Goal: Task Accomplishment & Management: Manage account settings

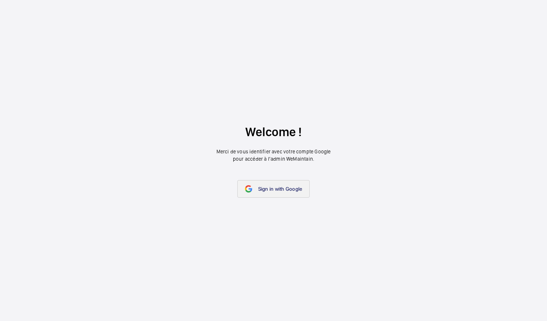
click at [288, 184] on link "Sign in with Google" at bounding box center [273, 189] width 73 height 18
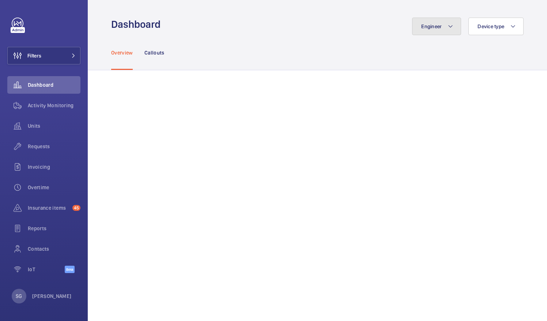
click at [433, 33] on button "Engineer" at bounding box center [436, 27] width 49 height 18
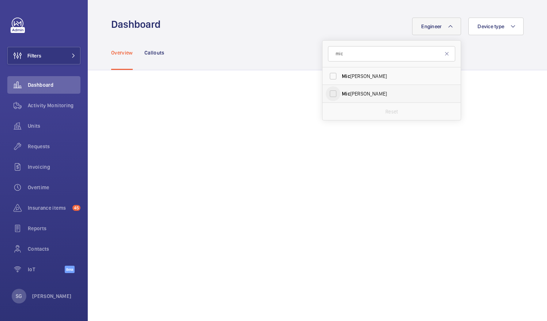
type input "mic"
click at [327, 94] on input "Mic hael Burns" at bounding box center [333, 93] width 15 height 15
checkbox input "true"
click at [492, 52] on div "Overview Callouts" at bounding box center [317, 52] width 413 height 35
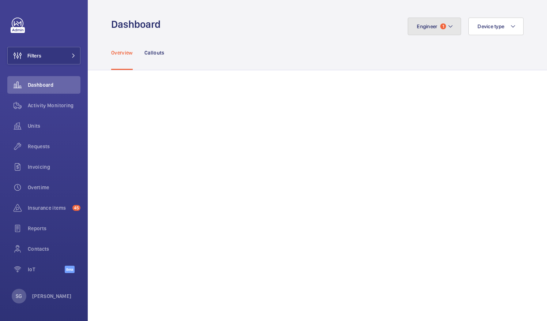
click at [448, 26] on mat-icon at bounding box center [451, 26] width 6 height 9
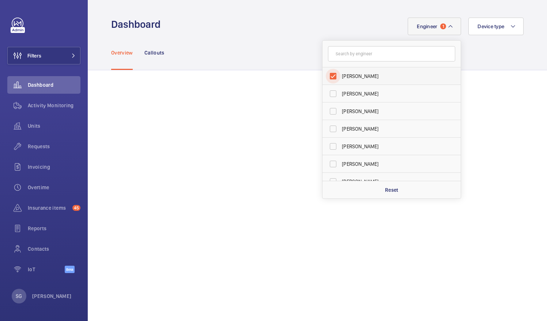
click at [332, 72] on input "[PERSON_NAME]" at bounding box center [333, 76] width 15 height 15
checkbox input "false"
click at [361, 53] on input "text" at bounding box center [391, 53] width 127 height 15
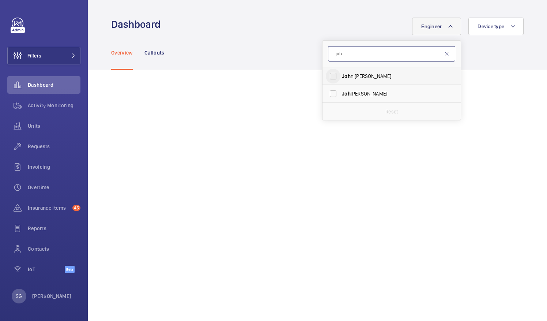
type input "joh"
click at [328, 75] on input "Joh n Breslin" at bounding box center [333, 76] width 15 height 15
click at [329, 74] on input "Joh n Breslin" at bounding box center [333, 76] width 15 height 15
checkbox input "false"
click at [344, 59] on input "joh" at bounding box center [391, 53] width 127 height 15
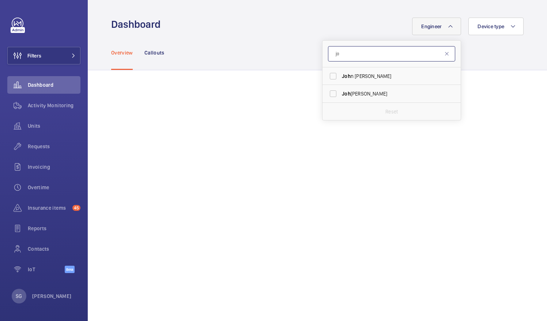
type input "j"
type input "lev"
click at [334, 69] on input "Lev i Eames" at bounding box center [333, 76] width 15 height 15
click at [326, 76] on input "Lev i Eames" at bounding box center [333, 76] width 15 height 15
checkbox input "false"
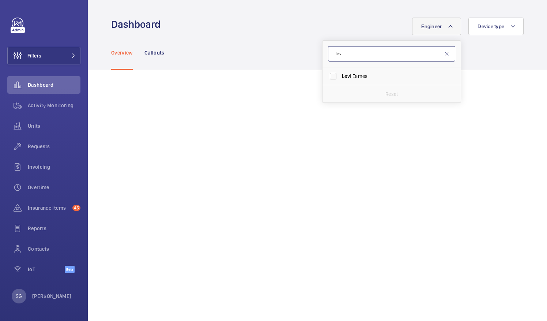
click at [353, 57] on input "lev" at bounding box center [391, 53] width 127 height 15
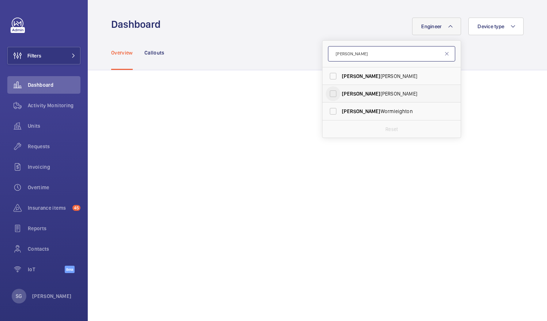
type input "[PERSON_NAME]"
click at [331, 95] on input "Lewis Hughes" at bounding box center [333, 93] width 15 height 15
checkbox input "true"
click at [45, 181] on div "Overtime" at bounding box center [43, 188] width 73 height 18
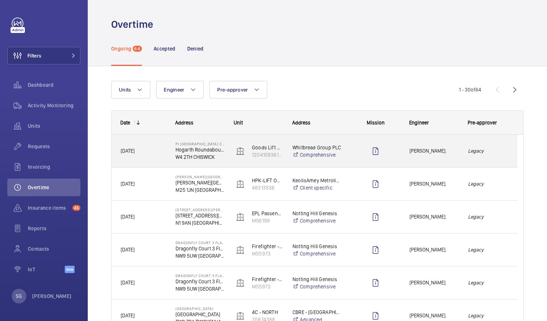
click at [439, 152] on span "John Breslin." at bounding box center [434, 151] width 49 height 8
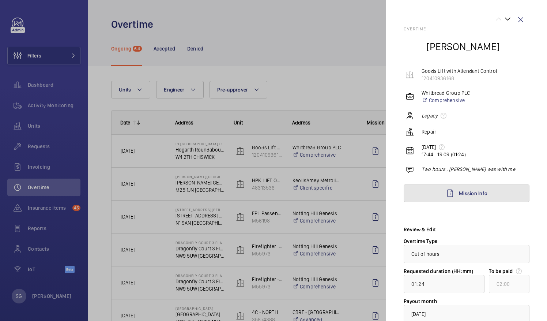
click at [479, 191] on span "Mission Info" at bounding box center [473, 193] width 29 height 6
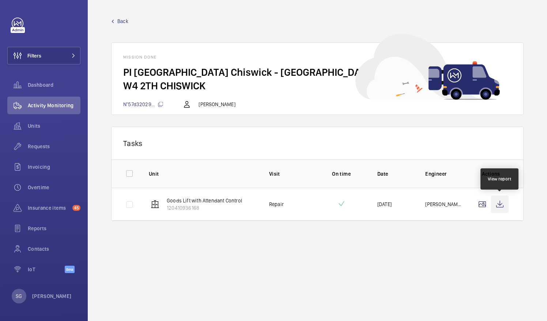
click at [501, 208] on wm-front-icon-button at bounding box center [500, 204] width 18 height 18
click at [123, 20] on span "Back" at bounding box center [122, 21] width 11 height 7
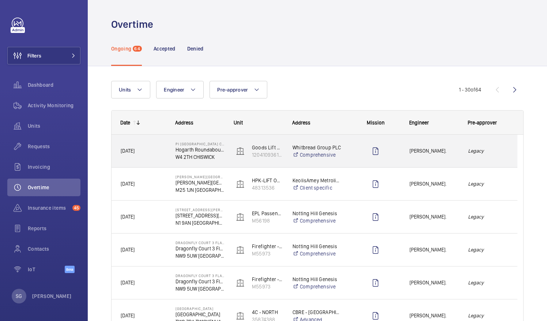
click at [484, 147] on em "Legacy" at bounding box center [488, 151] width 40 height 8
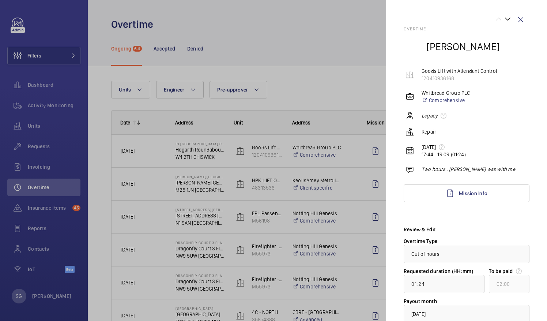
scroll to position [53, 0]
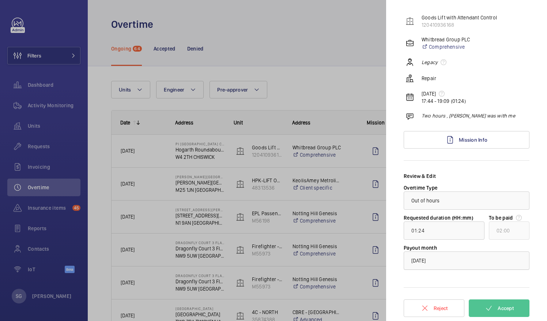
click at [449, 265] on div at bounding box center [466, 261] width 125 height 18
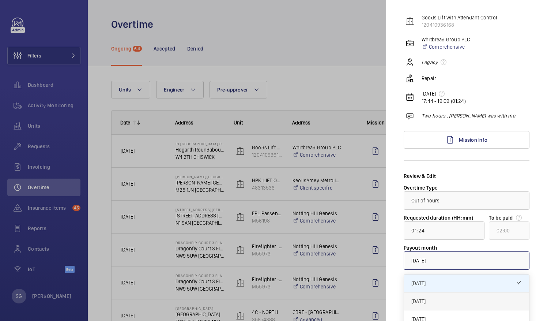
click at [431, 298] on span "October 2025" at bounding box center [467, 300] width 110 height 7
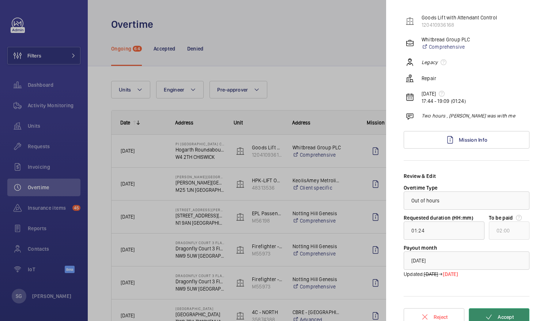
click at [498, 314] on span "Accept" at bounding box center [506, 317] width 16 height 6
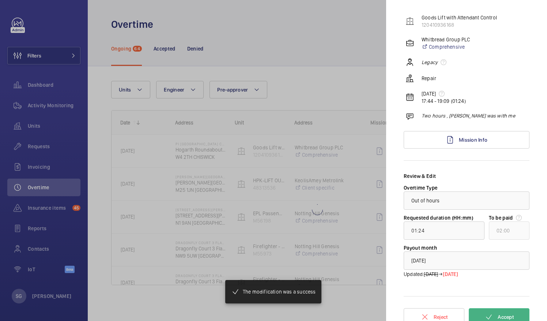
type input "00:20"
type input "01:00"
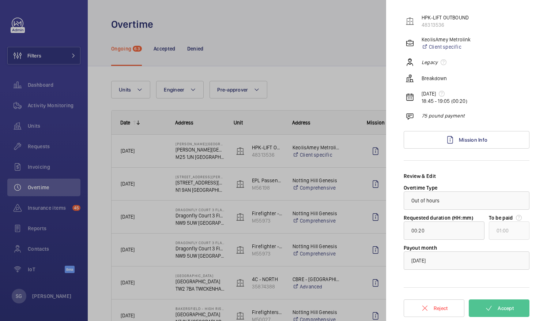
click at [348, 64] on div at bounding box center [273, 160] width 547 height 321
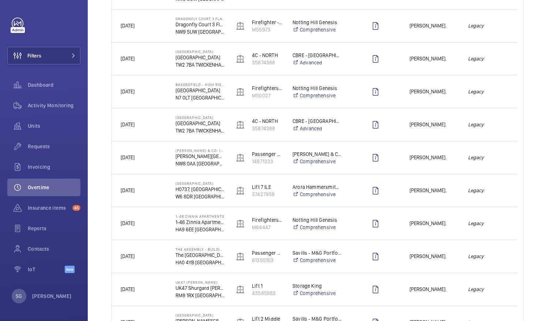
scroll to position [0, 0]
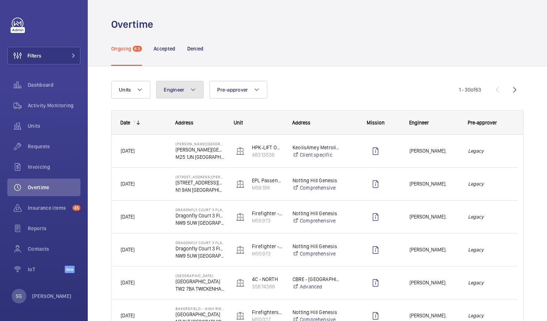
click at [185, 90] on button "Engineer" at bounding box center [180, 90] width 48 height 18
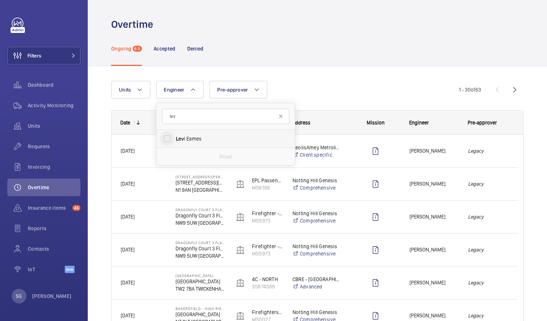
type input "lev"
click at [166, 140] on input "Lev i Eames" at bounding box center [167, 138] width 15 height 15
checkbox input "true"
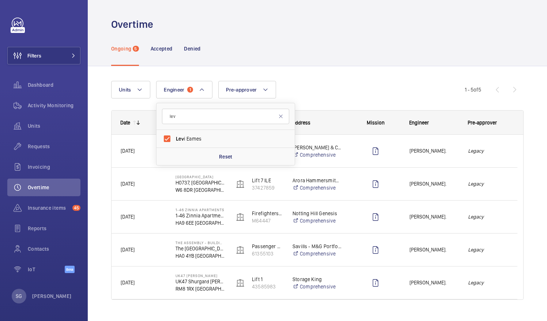
click at [427, 81] on div "Units Engineer 1 lev Lev i Eames Reset Pre-approver More filters Reset all filt…" at bounding box center [288, 90] width 354 height 18
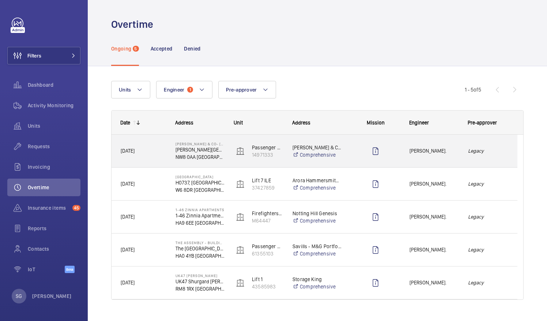
click at [486, 148] on em "Legacy" at bounding box center [488, 151] width 40 height 8
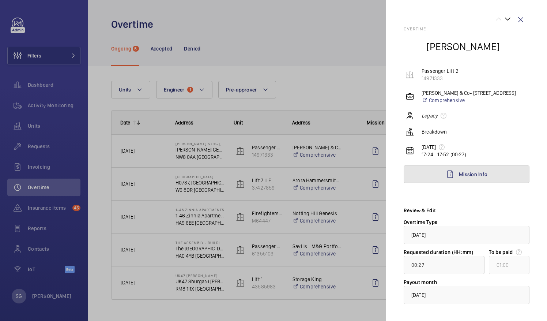
click at [489, 176] on link "Mission Info" at bounding box center [467, 174] width 126 height 18
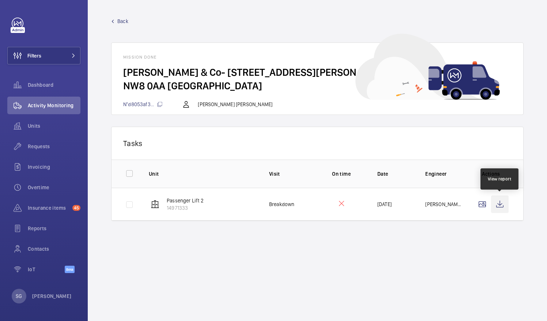
click at [501, 199] on wm-front-icon-button at bounding box center [500, 204] width 18 height 18
click at [120, 21] on span "Back" at bounding box center [122, 21] width 11 height 7
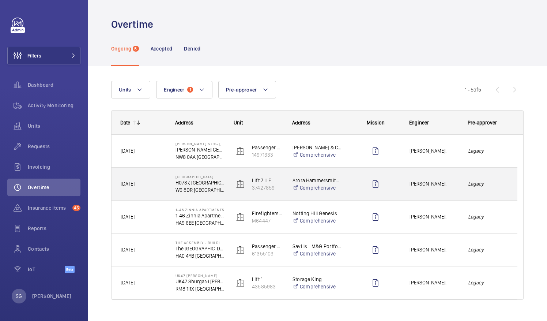
click at [480, 185] on em "Legacy" at bounding box center [488, 184] width 40 height 8
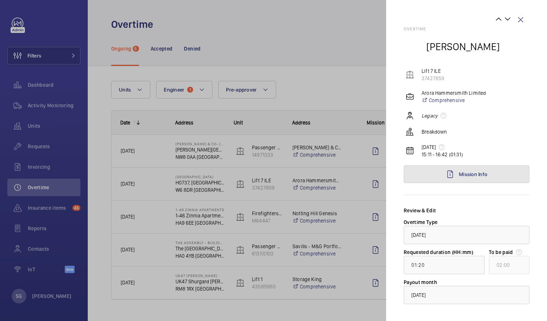
click at [477, 179] on link "Mission Info" at bounding box center [467, 174] width 126 height 18
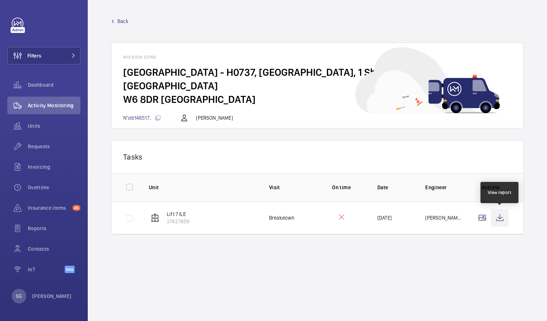
click at [502, 217] on wm-front-icon-button at bounding box center [500, 218] width 18 height 18
click at [118, 19] on span "Back" at bounding box center [122, 21] width 11 height 7
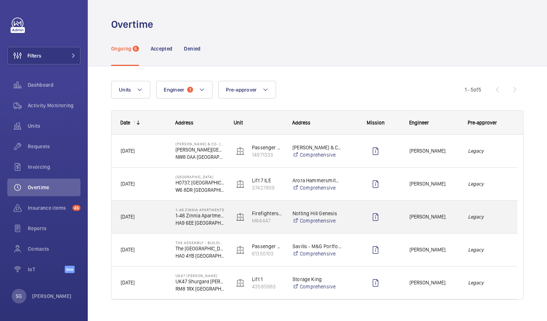
click at [473, 214] on em "Legacy" at bounding box center [488, 217] width 40 height 8
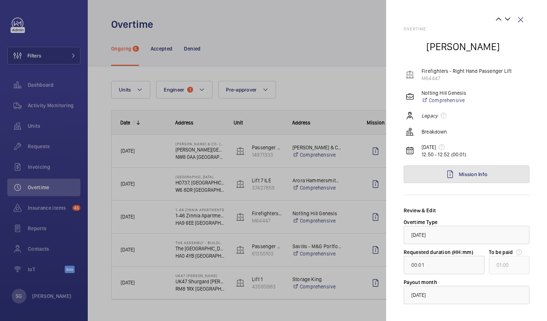
click at [477, 168] on link "Mission Info" at bounding box center [467, 174] width 126 height 18
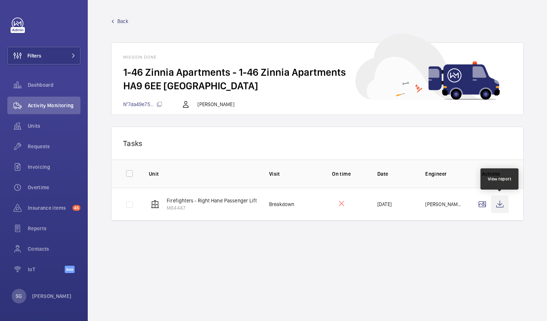
click at [500, 205] on wm-front-icon-button at bounding box center [500, 204] width 18 height 18
click at [122, 21] on span "Back" at bounding box center [122, 21] width 11 height 7
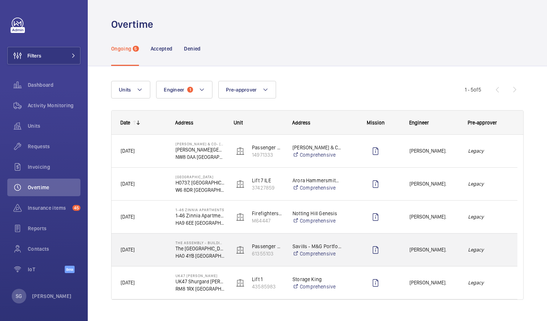
click at [473, 254] on div "Legacy" at bounding box center [489, 249] width 58 height 23
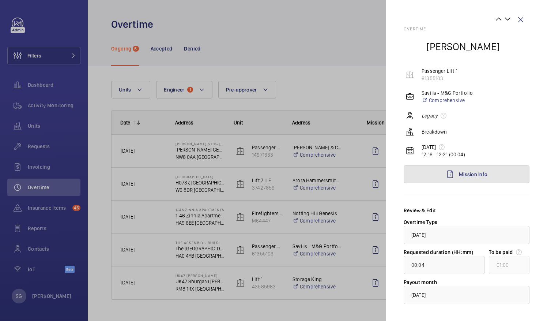
click at [499, 176] on link "Mission Info" at bounding box center [467, 174] width 126 height 18
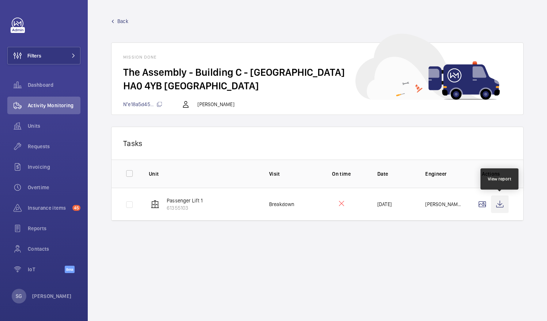
click at [499, 202] on wm-front-icon-button at bounding box center [500, 204] width 18 height 18
click at [117, 21] on span "Back" at bounding box center [122, 21] width 11 height 7
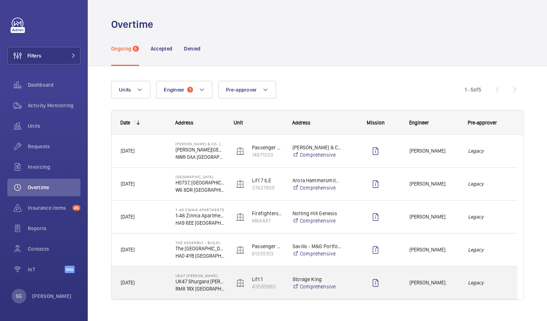
click at [460, 282] on div "Legacy" at bounding box center [489, 282] width 58 height 23
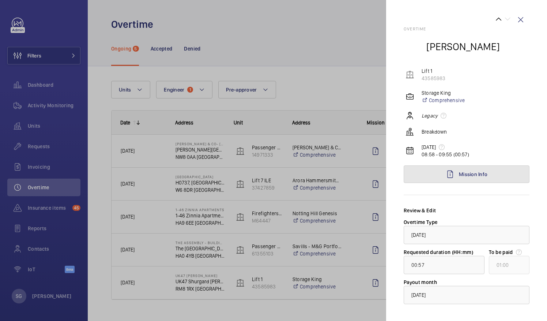
click at [495, 173] on link "Mission Info" at bounding box center [467, 174] width 126 height 18
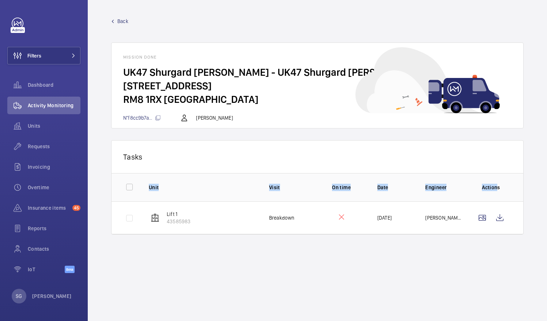
drag, startPoint x: 495, startPoint y: 173, endPoint x: 498, endPoint y: 230, distance: 56.8
click at [498, 230] on div "Tasks 0 of 0 Unit Visit On time Date Engineer Actions Lift 1 43585983 Breakdown…" at bounding box center [317, 193] width 413 height 106
click at [498, 209] on wm-front-icon-button at bounding box center [500, 218] width 18 height 18
click at [122, 25] on div "Back Mission done UK47 Shurgard Chadwell Heath - UK47 Shurgard Chadwell Heath -…" at bounding box center [317, 73] width 413 height 111
click at [122, 18] on span "Back" at bounding box center [122, 21] width 11 height 7
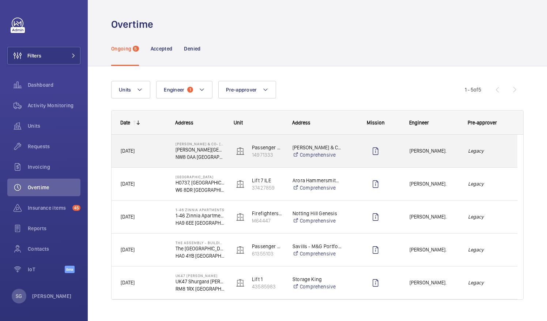
click at [490, 156] on div "Legacy" at bounding box center [489, 150] width 58 height 23
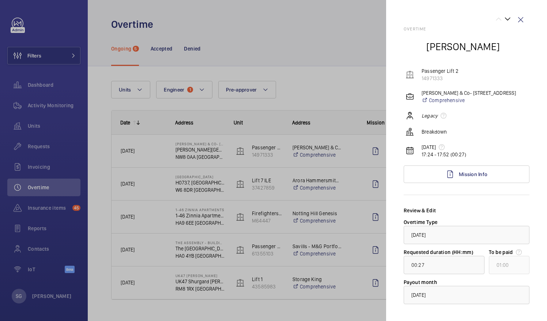
scroll to position [34, 0]
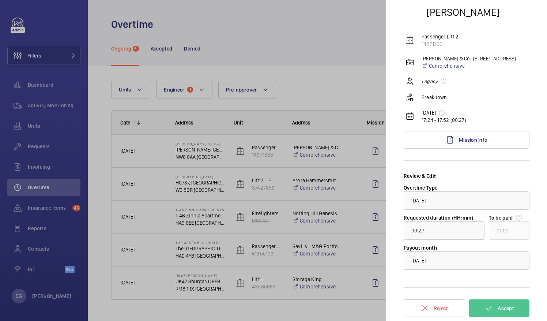
click at [476, 262] on div at bounding box center [466, 261] width 125 height 18
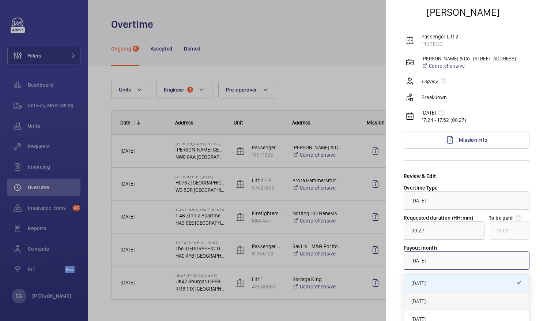
click at [444, 303] on span "October 2025" at bounding box center [467, 300] width 110 height 7
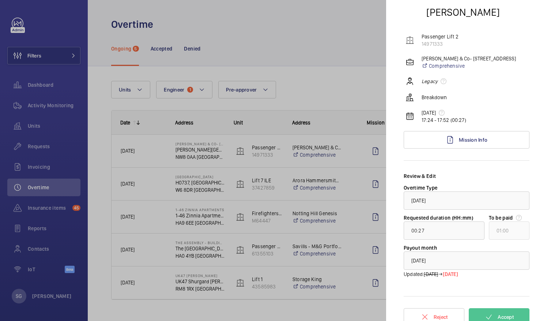
scroll to position [43, 0]
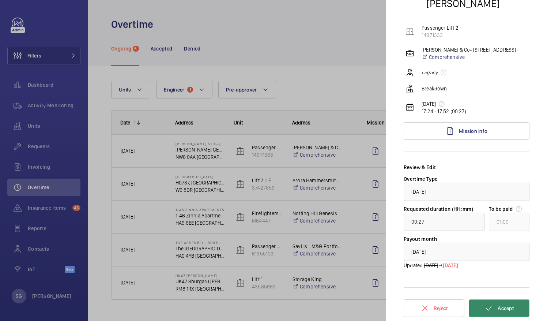
click at [506, 306] on span "Accept" at bounding box center [506, 308] width 16 height 6
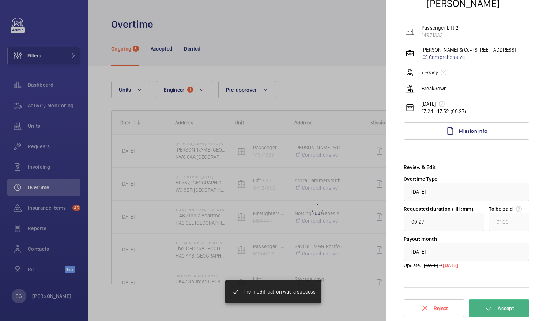
type input "01:20"
type input "02:00"
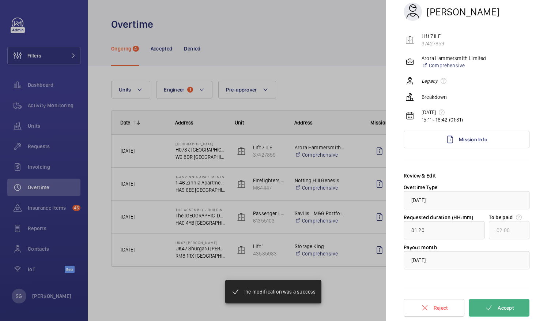
scroll to position [34, 0]
click at [346, 90] on div at bounding box center [273, 160] width 547 height 321
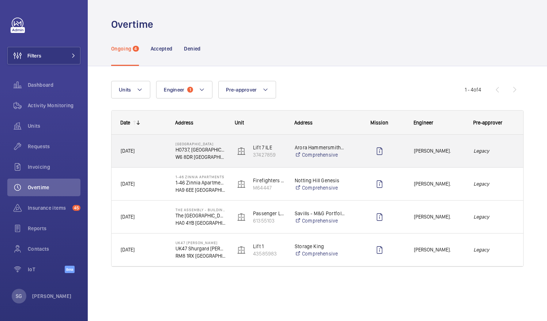
click at [497, 154] on em "Legacy" at bounding box center [494, 151] width 41 height 8
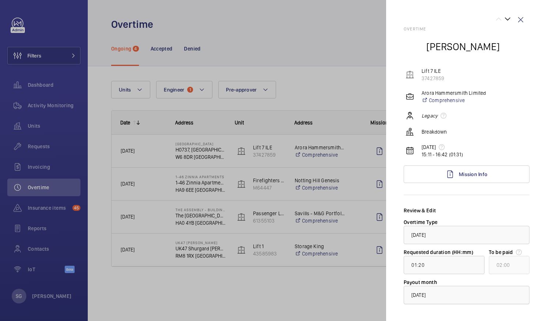
click at [471, 293] on div at bounding box center [466, 295] width 125 height 18
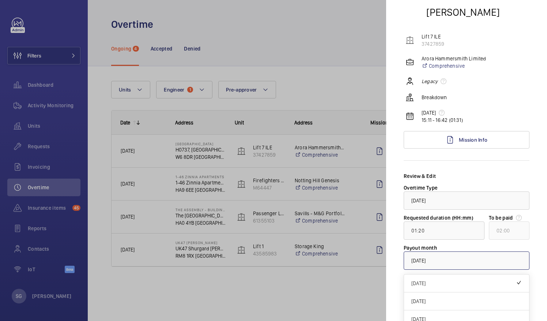
click at [494, 264] on div at bounding box center [466, 261] width 125 height 18
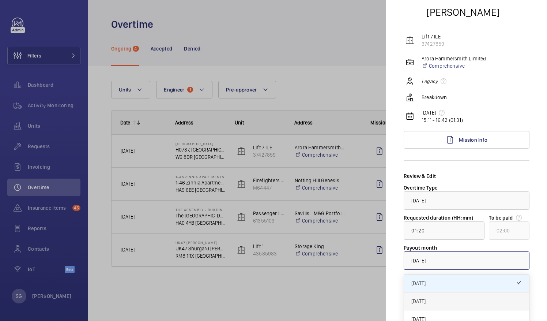
click at [473, 301] on span "October 2025" at bounding box center [467, 300] width 110 height 7
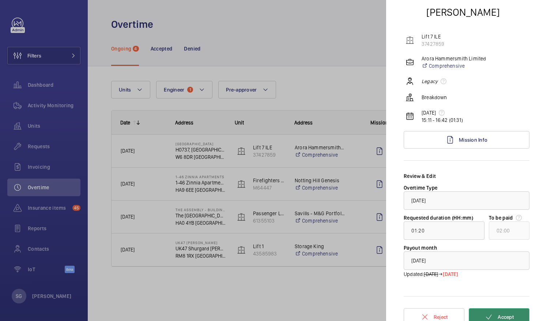
click at [499, 314] on span "Accept" at bounding box center [506, 317] width 16 height 6
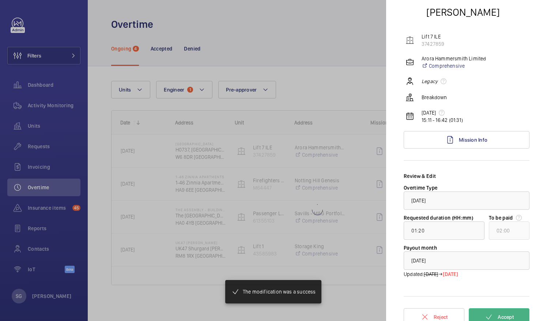
type input "00:01"
type input "01:00"
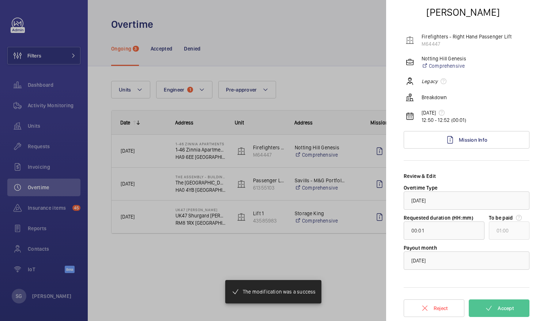
click at [345, 34] on div at bounding box center [273, 160] width 547 height 321
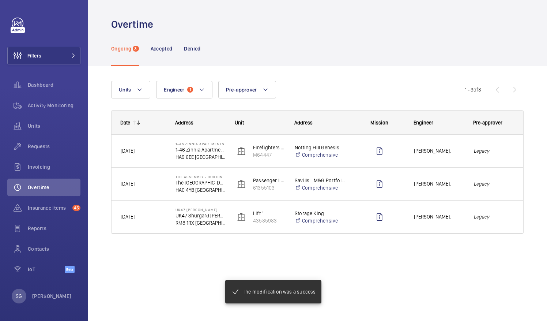
scroll to position [0, 0]
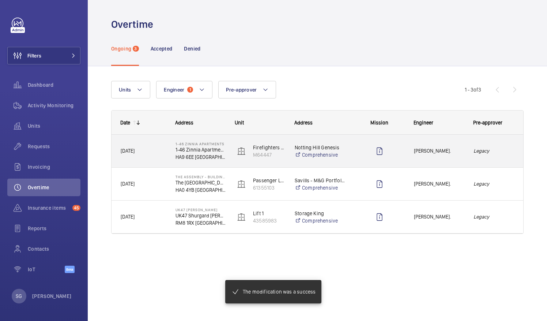
click at [493, 150] on em "Legacy" at bounding box center [494, 151] width 41 height 8
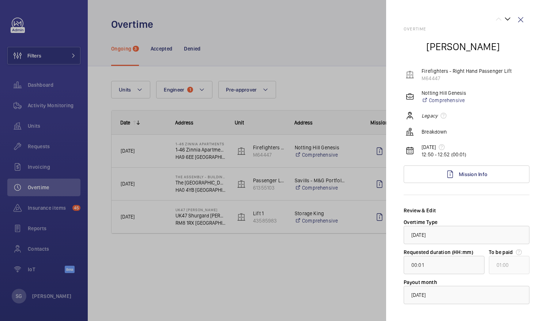
scroll to position [34, 0]
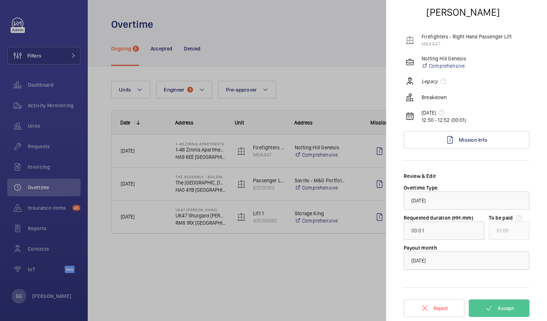
click at [487, 258] on div at bounding box center [466, 261] width 125 height 18
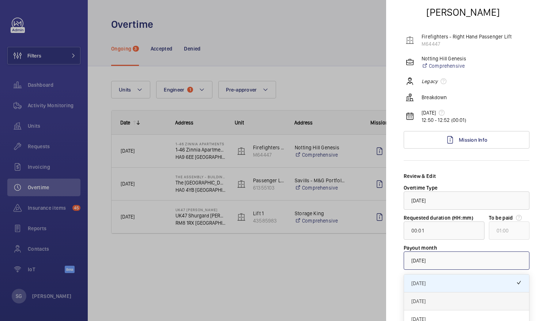
click at [472, 300] on span "October 2025" at bounding box center [467, 300] width 110 height 7
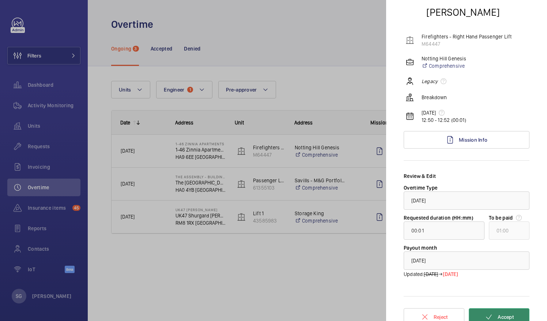
click at [497, 312] on button "Accept" at bounding box center [499, 317] width 61 height 18
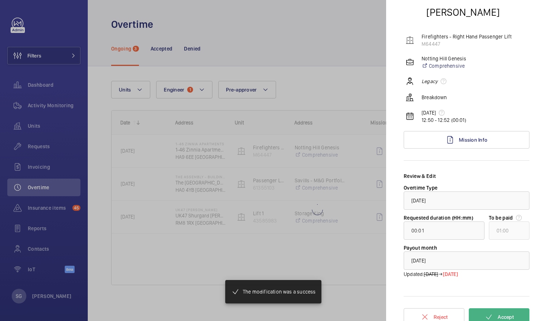
type input "00:04"
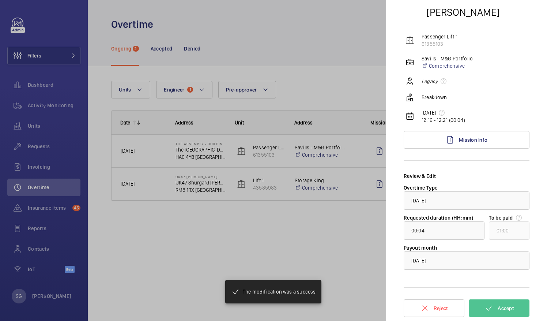
click at [333, 44] on div at bounding box center [273, 160] width 547 height 321
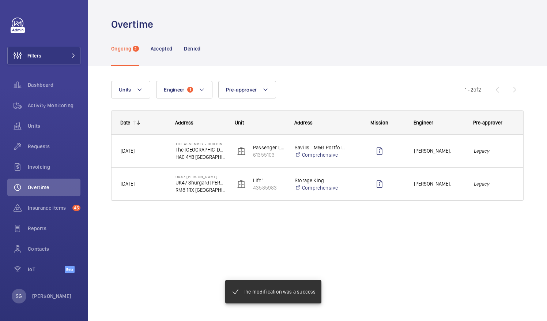
scroll to position [0, 0]
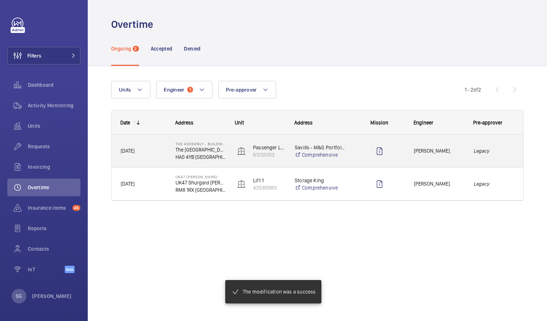
click at [497, 148] on em "Legacy" at bounding box center [494, 151] width 41 height 8
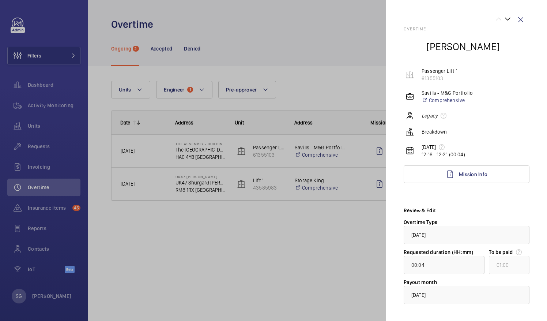
scroll to position [34, 0]
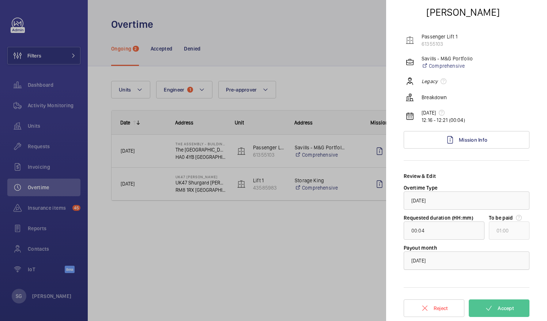
click at [493, 265] on div at bounding box center [466, 261] width 125 height 18
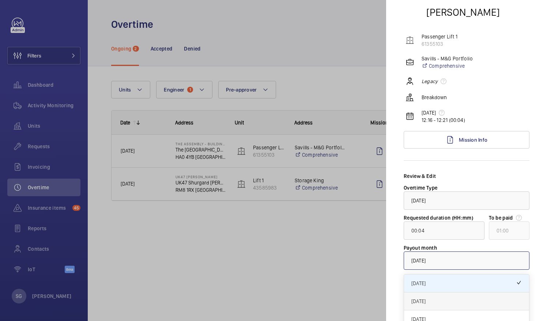
click at [481, 299] on span "October 2025" at bounding box center [467, 300] width 110 height 7
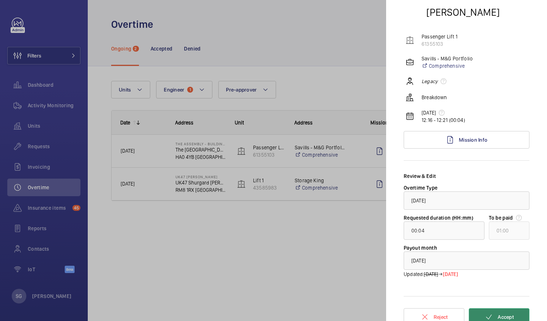
click at [501, 316] on span "Accept" at bounding box center [506, 317] width 16 height 6
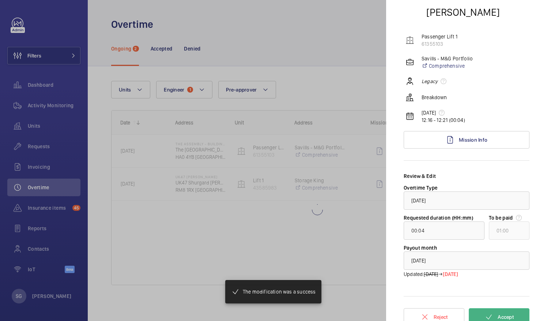
type input "00:57"
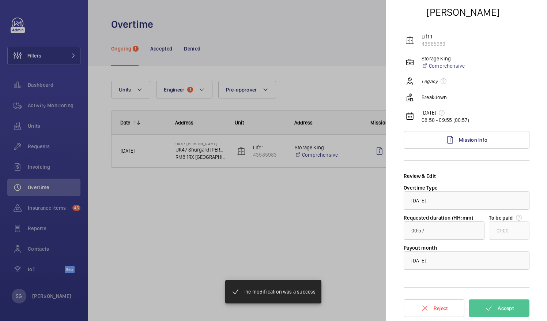
click at [342, 43] on div at bounding box center [273, 160] width 547 height 321
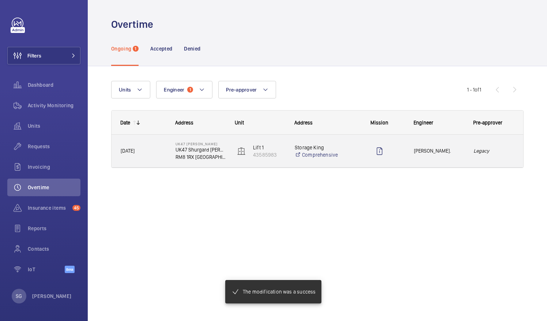
click at [487, 148] on em "Legacy" at bounding box center [494, 151] width 41 height 8
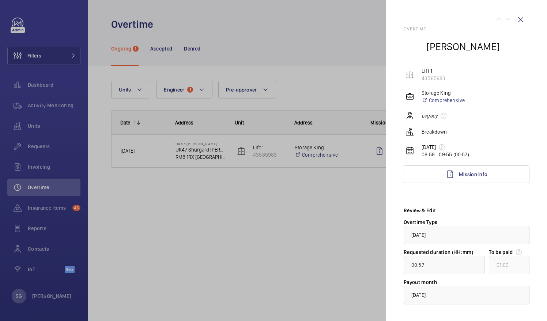
click at [492, 296] on div at bounding box center [466, 295] width 125 height 18
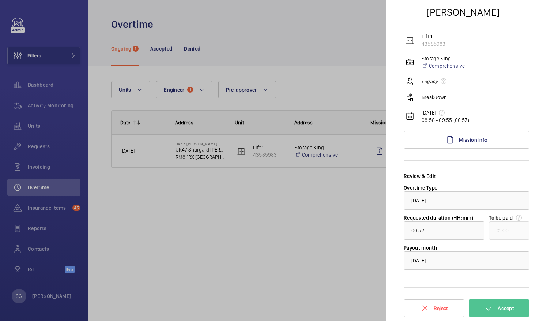
click at [506, 264] on div at bounding box center [466, 261] width 125 height 18
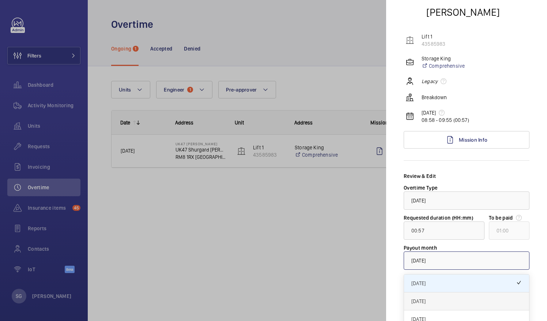
click at [495, 305] on div "October 2025" at bounding box center [466, 301] width 125 height 18
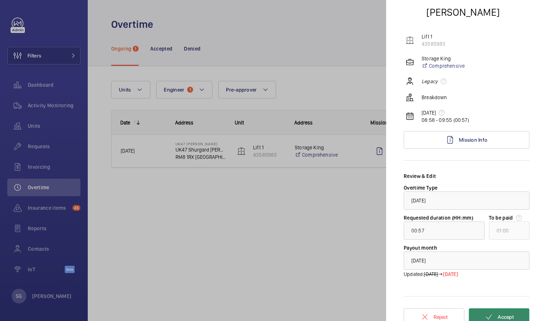
click at [509, 318] on span "Accept" at bounding box center [506, 317] width 16 height 6
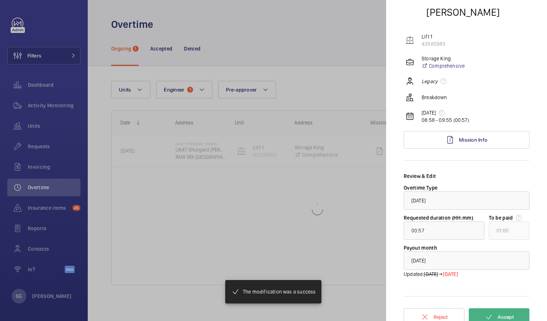
scroll to position [0, 0]
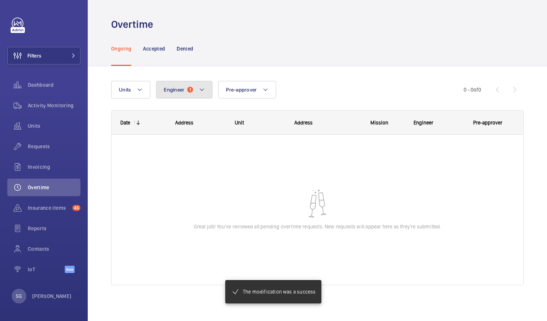
click at [196, 89] on button "Engineer 1" at bounding box center [184, 90] width 56 height 18
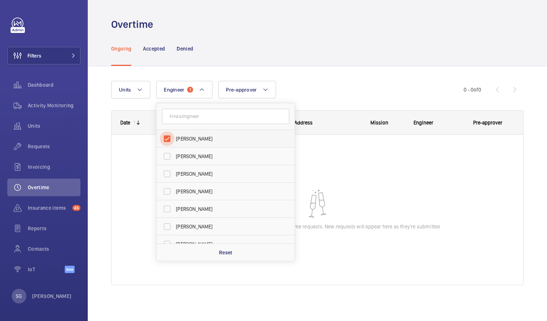
click at [165, 139] on input "[PERSON_NAME]" at bounding box center [167, 138] width 15 height 15
checkbox input "false"
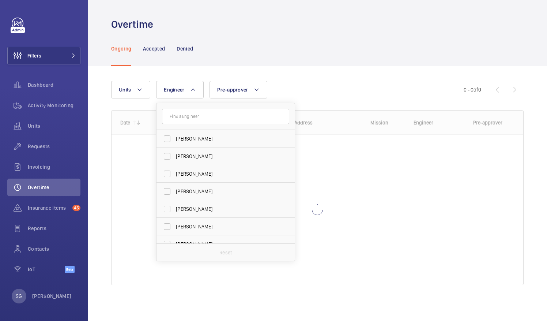
click at [295, 59] on div "Ongoing Accepted Denied" at bounding box center [317, 48] width 413 height 35
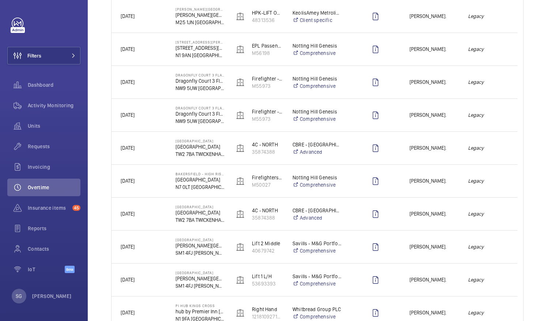
scroll to position [136, 0]
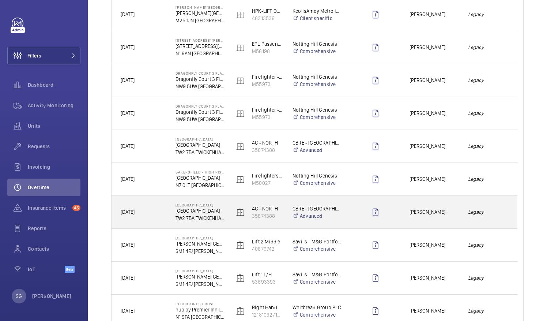
click at [482, 215] on em "Legacy" at bounding box center [488, 212] width 40 height 8
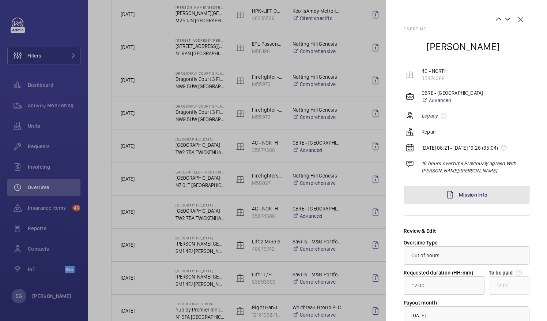
click at [492, 199] on link "Mission Info" at bounding box center [467, 195] width 126 height 18
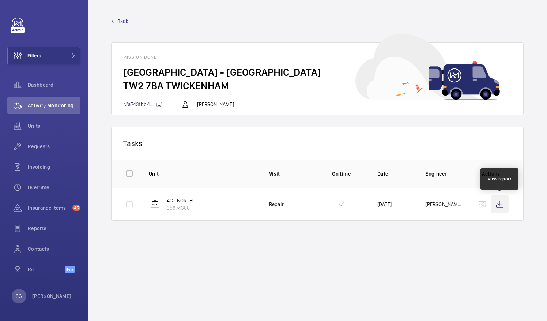
click at [499, 203] on wm-front-icon-button at bounding box center [500, 204] width 18 height 18
click at [126, 16] on wm-front-mission-details "Back Mission done Twickenham Stadium - Twickenham Stadium TW2 7BA TWICKENHAM N°…" at bounding box center [318, 160] width 460 height 321
click at [125, 20] on span "Back" at bounding box center [122, 21] width 11 height 7
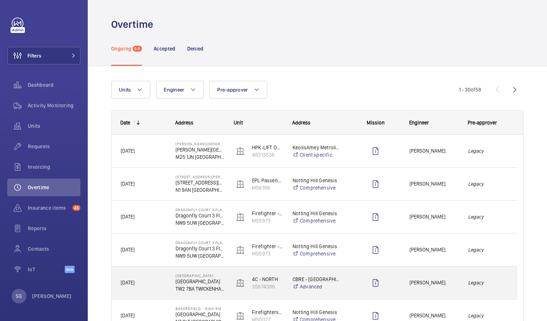
click at [488, 278] on div "Legacy" at bounding box center [489, 282] width 58 height 23
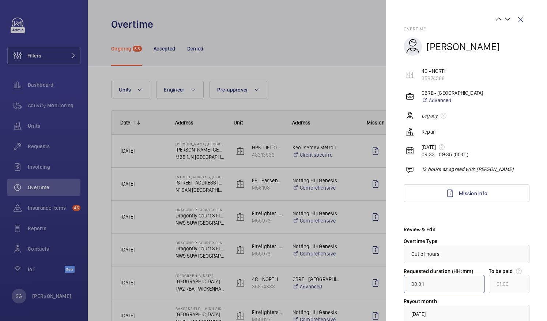
click at [417, 282] on input "00:01" at bounding box center [444, 284] width 81 height 18
type input "01:01"
type input "02:00"
type input "12:01"
type input "13:00"
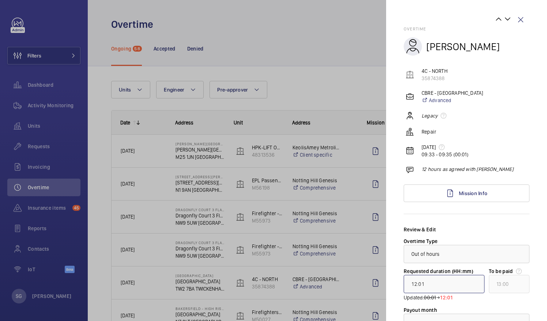
type input "12:00"
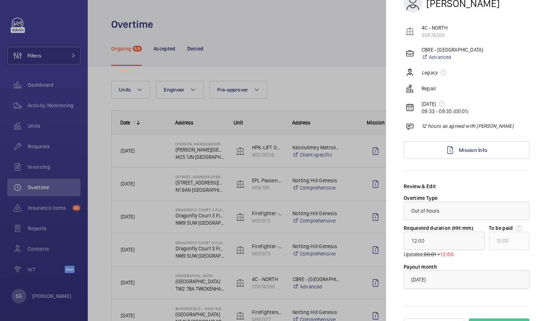
scroll to position [55, 0]
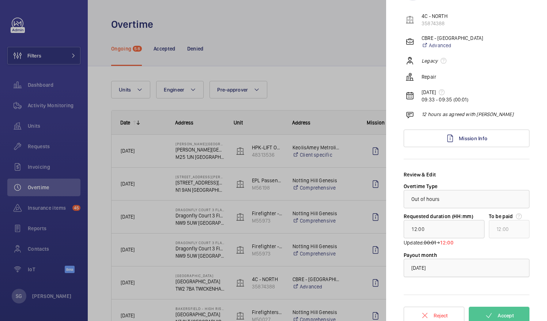
click at [479, 269] on div at bounding box center [466, 268] width 125 height 18
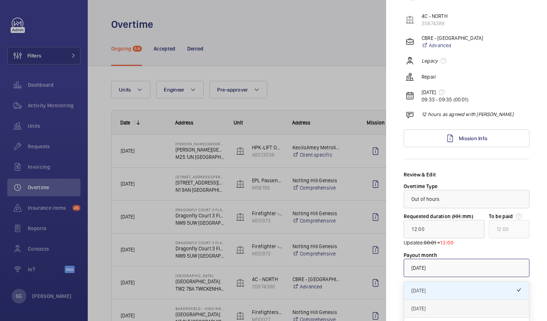
click at [454, 308] on span "October 2025" at bounding box center [467, 308] width 110 height 7
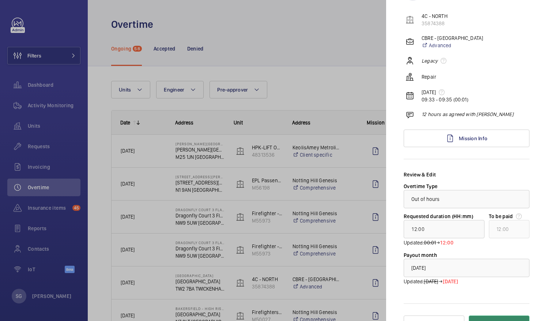
click at [489, 317] on button "Accept" at bounding box center [499, 324] width 61 height 18
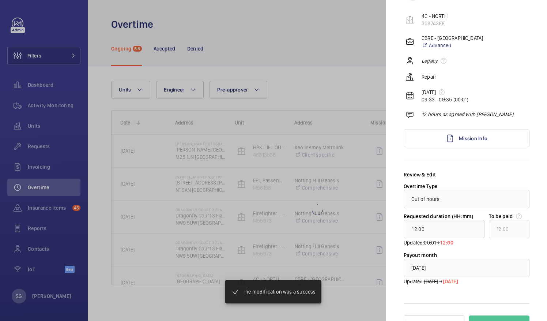
type input "47:48"
type input "48:00"
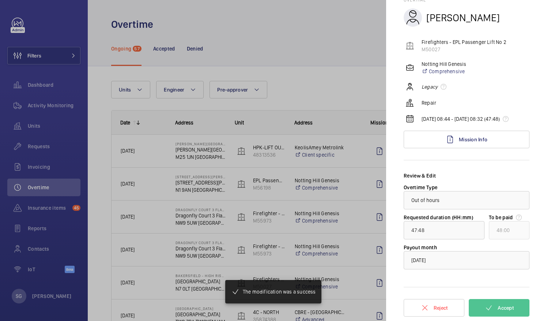
scroll to position [34, 0]
click at [334, 20] on div at bounding box center [273, 160] width 547 height 321
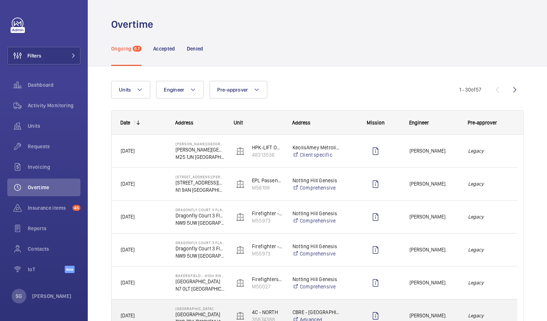
click at [447, 309] on div "Solomon Francis." at bounding box center [430, 315] width 58 height 23
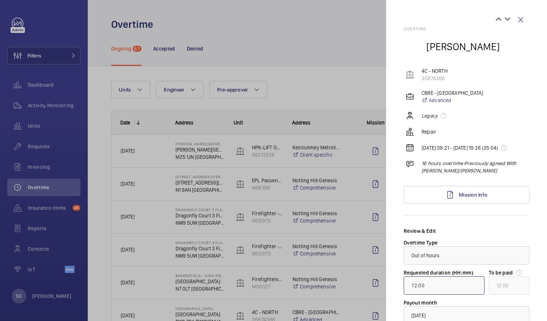
click at [416, 290] on input "12:00" at bounding box center [444, 285] width 81 height 18
type input "01:00"
type input "16:00"
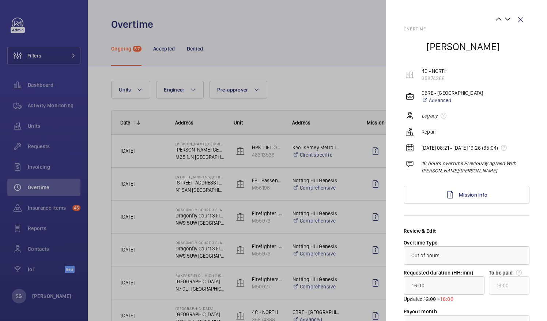
scroll to position [70, 0]
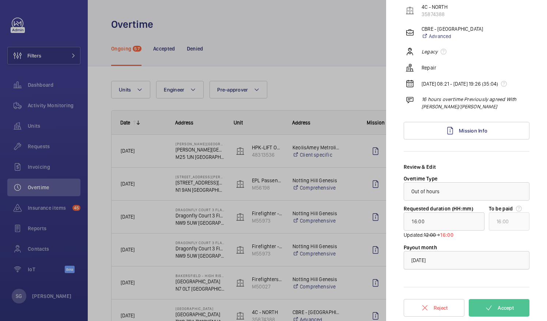
click at [480, 258] on div at bounding box center [466, 260] width 125 height 18
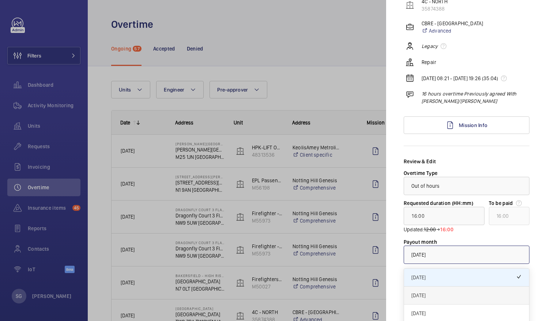
click at [465, 299] on span "October 2025" at bounding box center [467, 295] width 110 height 7
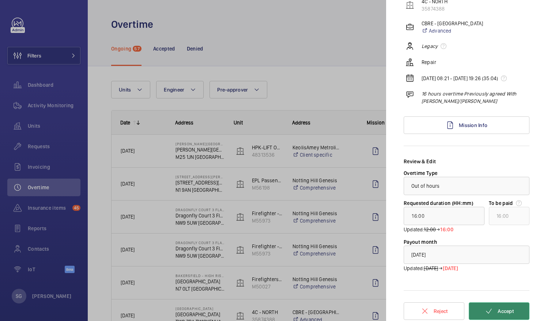
click at [500, 313] on button "Accept" at bounding box center [499, 311] width 61 height 18
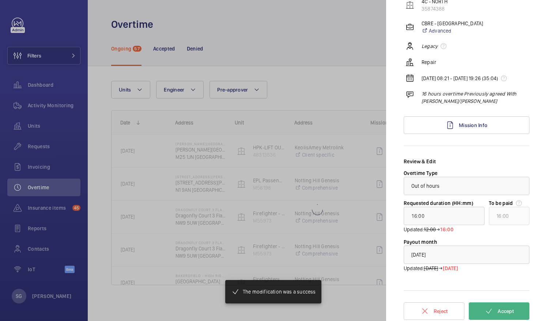
type input "00:17"
type input "01:00"
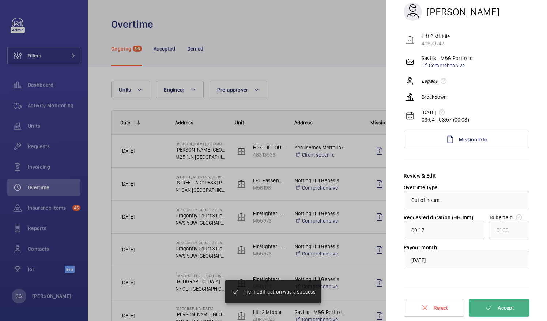
scroll to position [34, 0]
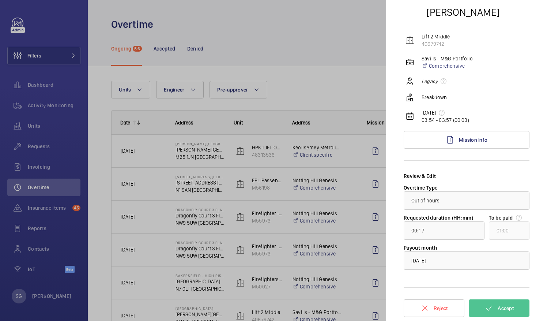
click at [318, 39] on div at bounding box center [273, 160] width 547 height 321
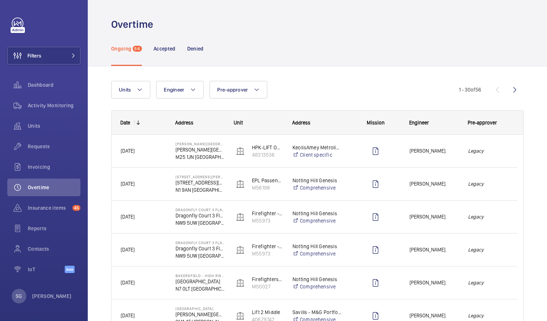
scroll to position [0, 0]
click at [194, 94] on button "Engineer" at bounding box center [180, 90] width 48 height 18
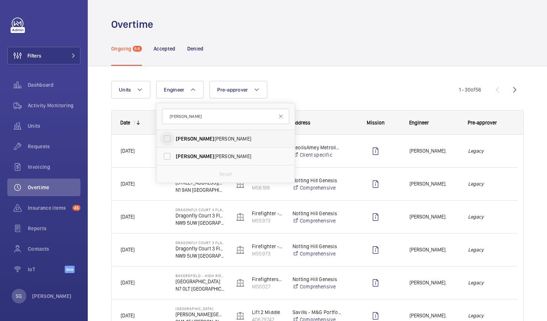
type input "josh"
click at [171, 139] on input "Josh James" at bounding box center [167, 138] width 15 height 15
checkbox input "true"
click at [360, 84] on div "Units Engineer 1 josh Josh James Josh Mitchell Reset Pre-approver More filters …" at bounding box center [288, 90] width 354 height 18
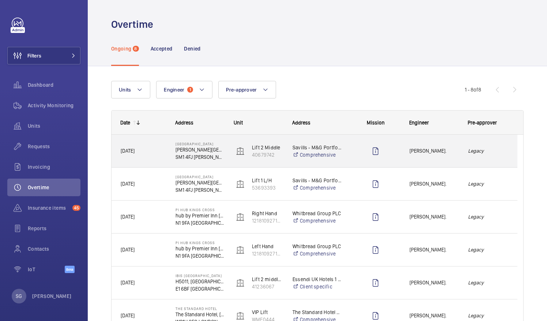
click at [506, 142] on div "Legacy" at bounding box center [489, 150] width 58 height 23
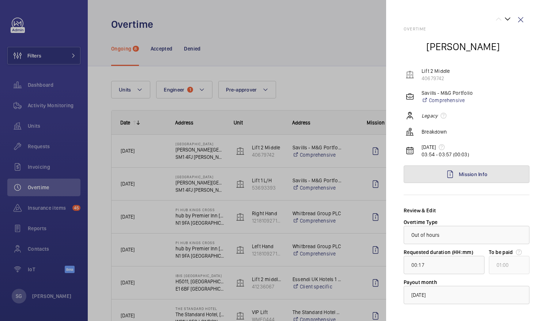
click at [503, 177] on link "Mission Info" at bounding box center [467, 174] width 126 height 18
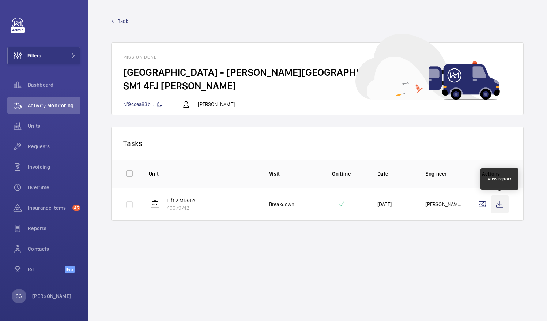
click at [498, 203] on wm-front-icon-button at bounding box center [500, 204] width 18 height 18
click at [121, 19] on span "Back" at bounding box center [122, 21] width 11 height 7
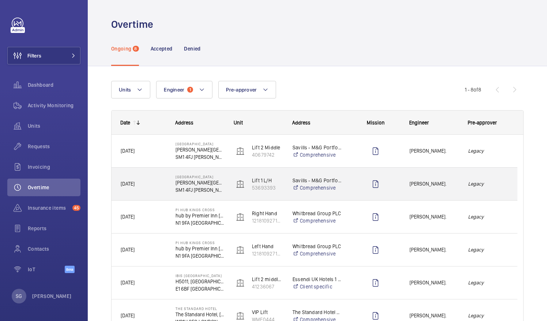
click at [492, 188] on div "Legacy" at bounding box center [489, 183] width 58 height 23
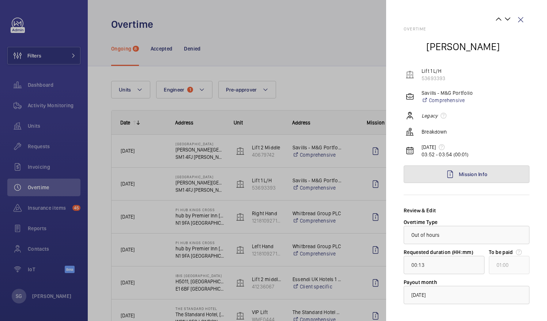
click at [487, 169] on link "Mission Info" at bounding box center [467, 174] width 126 height 18
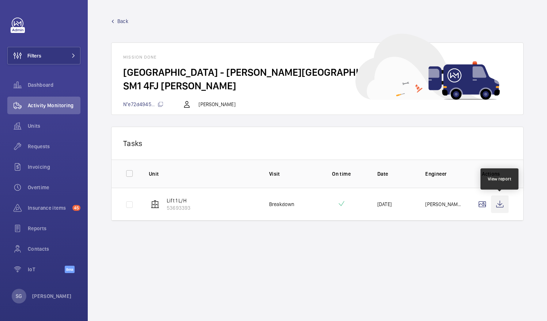
click at [502, 207] on wm-front-icon-button at bounding box center [500, 204] width 18 height 18
click at [123, 22] on span "Back" at bounding box center [122, 21] width 11 height 7
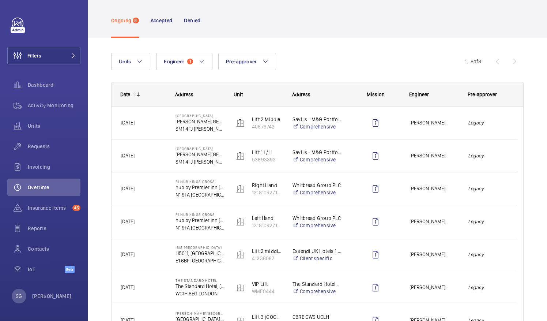
scroll to position [27, 0]
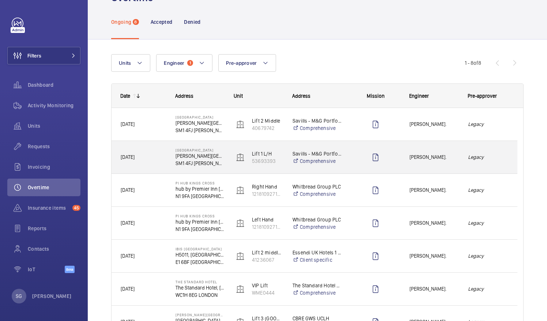
click at [449, 159] on span "Josh James." at bounding box center [434, 157] width 49 height 8
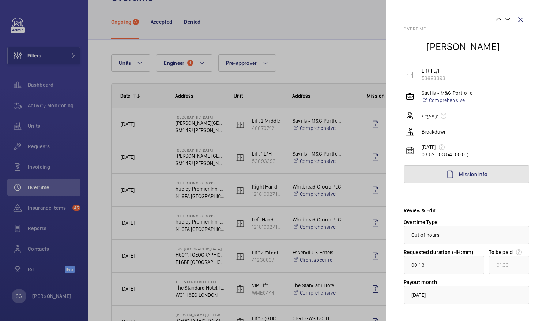
click at [479, 176] on span "Mission Info" at bounding box center [473, 174] width 29 height 6
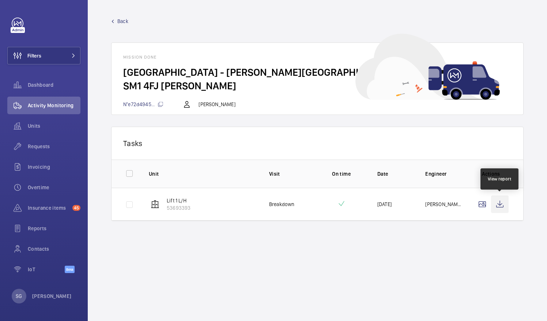
click at [501, 206] on wm-front-icon-button at bounding box center [500, 204] width 18 height 18
click at [124, 20] on span "Back" at bounding box center [122, 21] width 11 height 7
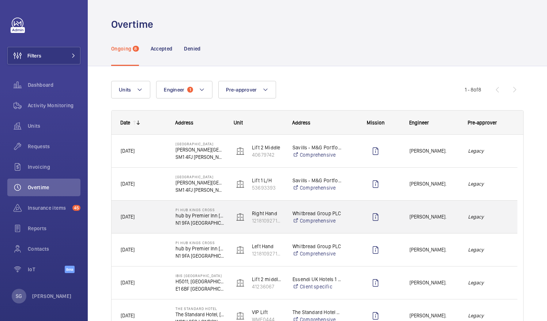
click at [450, 222] on div "Josh James." at bounding box center [430, 216] width 58 height 23
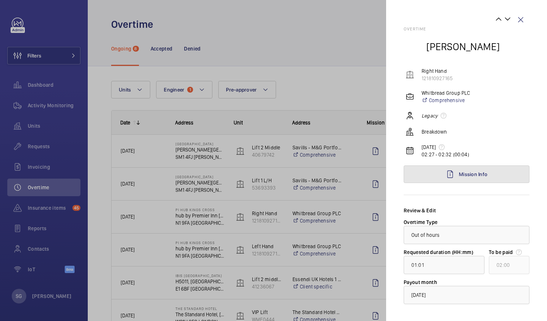
click at [465, 173] on span "Mission Info" at bounding box center [473, 174] width 29 height 6
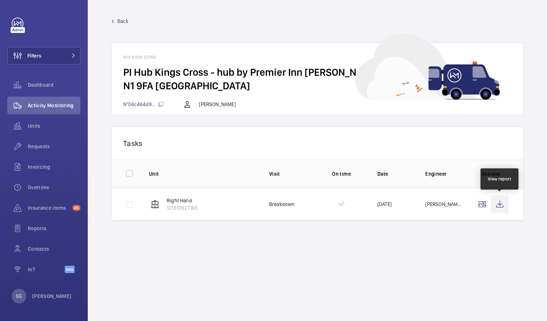
click at [499, 198] on wm-front-icon-button at bounding box center [500, 204] width 18 height 18
click at [116, 23] on link "Back" at bounding box center [317, 21] width 413 height 7
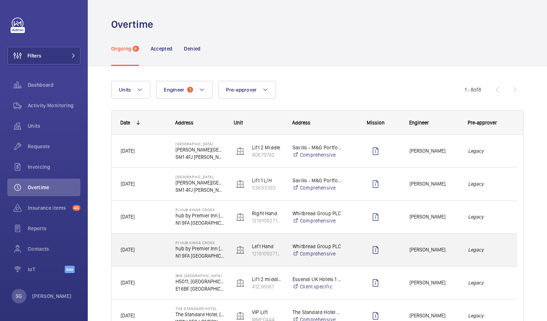
click at [438, 244] on div "Josh James." at bounding box center [430, 249] width 58 height 23
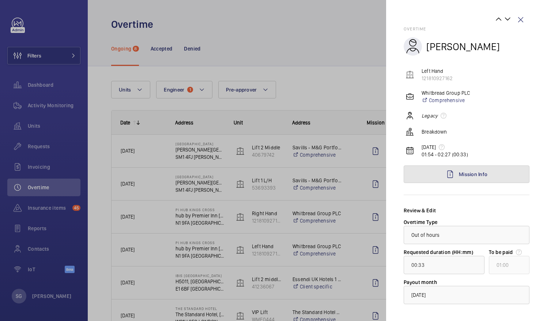
click at [499, 174] on link "Mission Info" at bounding box center [467, 174] width 126 height 18
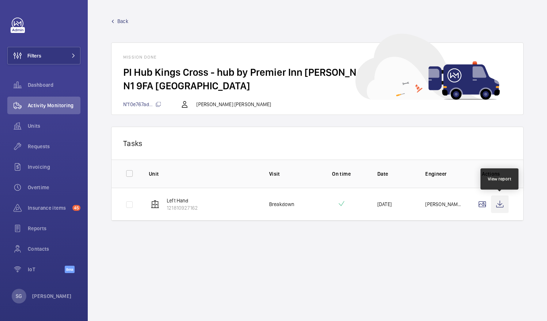
click at [500, 203] on wm-front-icon-button at bounding box center [500, 204] width 18 height 18
click at [128, 18] on span "Back" at bounding box center [122, 21] width 11 height 7
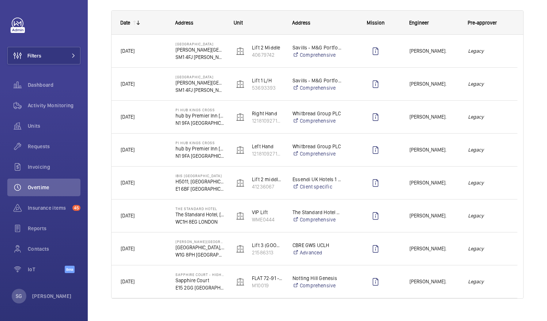
scroll to position [112, 0]
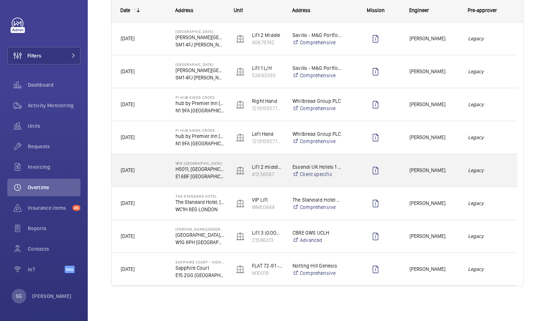
click at [412, 168] on span "Josh James." at bounding box center [434, 170] width 49 height 8
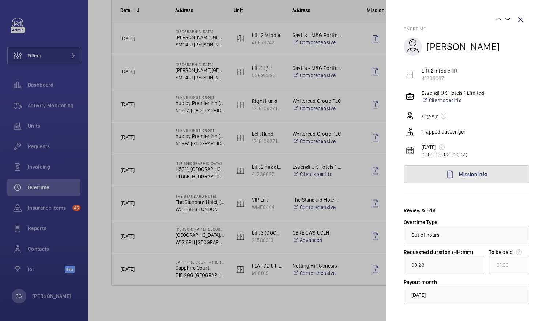
click at [476, 176] on span "Mission Info" at bounding box center [473, 174] width 29 height 6
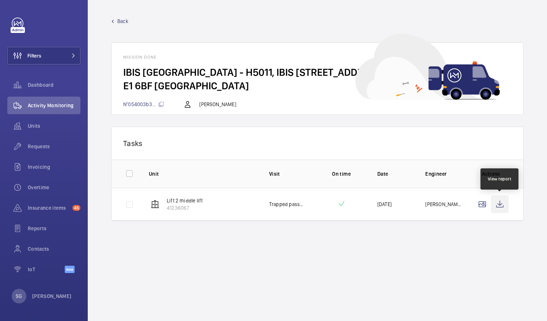
click at [498, 202] on wm-front-icon-button at bounding box center [500, 204] width 18 height 18
click at [124, 22] on span "Back" at bounding box center [122, 21] width 11 height 7
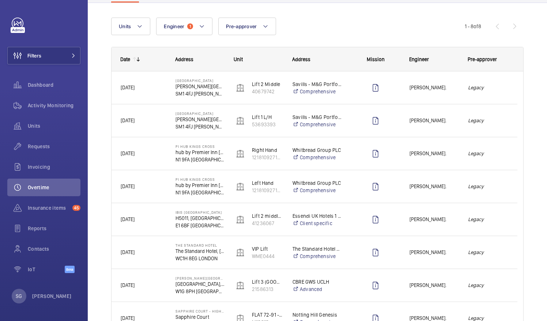
scroll to position [112, 0]
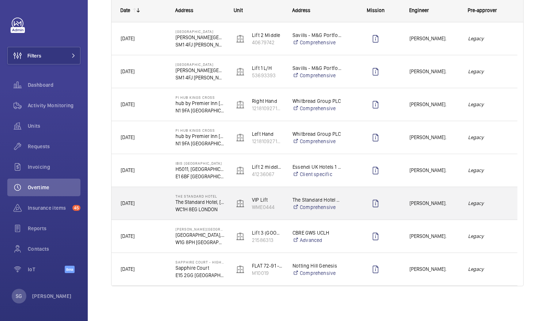
click at [411, 205] on span "Josh James." at bounding box center [434, 203] width 49 height 8
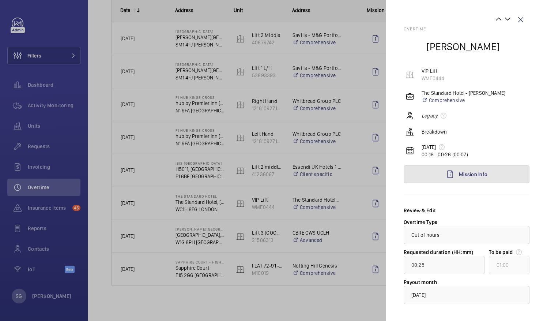
click at [472, 172] on span "Mission Info" at bounding box center [473, 174] width 29 height 6
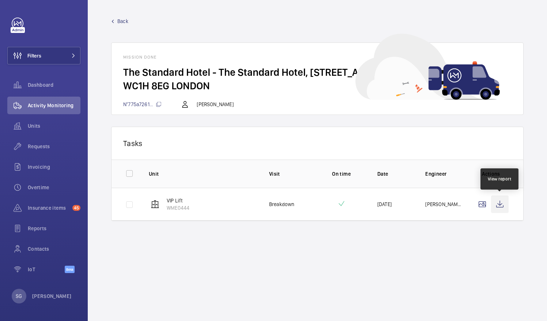
click at [503, 200] on wm-front-icon-button at bounding box center [500, 204] width 18 height 18
click at [123, 22] on span "Back" at bounding box center [122, 21] width 11 height 7
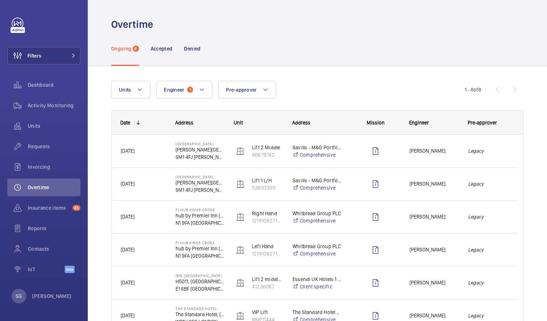
scroll to position [112, 0]
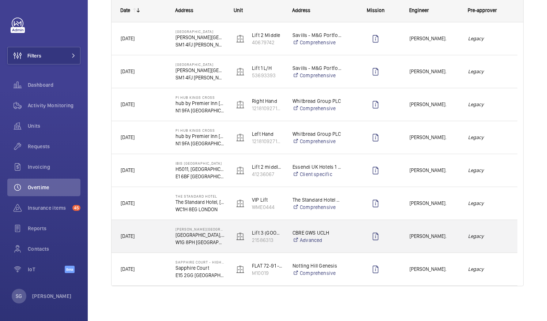
click at [462, 230] on div "Legacy" at bounding box center [489, 236] width 58 height 23
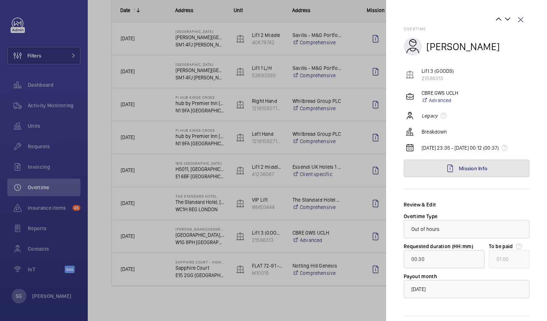
click at [505, 177] on link "Mission Info" at bounding box center [467, 169] width 126 height 18
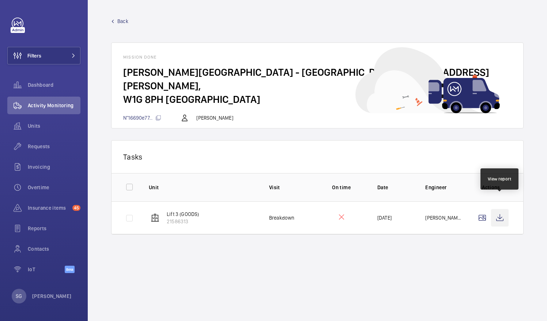
click at [503, 209] on wm-front-icon-button at bounding box center [500, 218] width 18 height 18
click at [123, 21] on span "Back" at bounding box center [122, 21] width 11 height 7
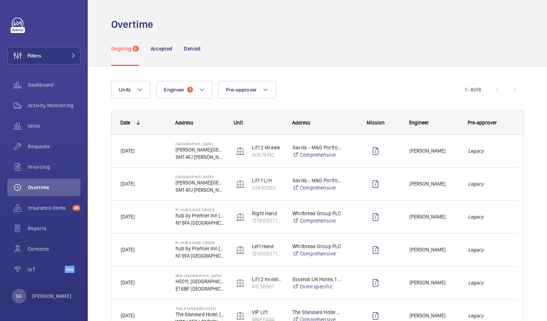
scroll to position [112, 0]
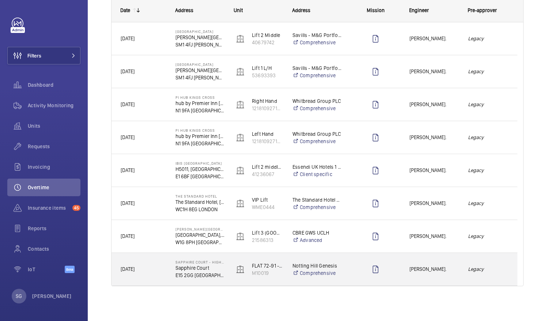
click at [443, 269] on span "Josh James." at bounding box center [434, 269] width 49 height 8
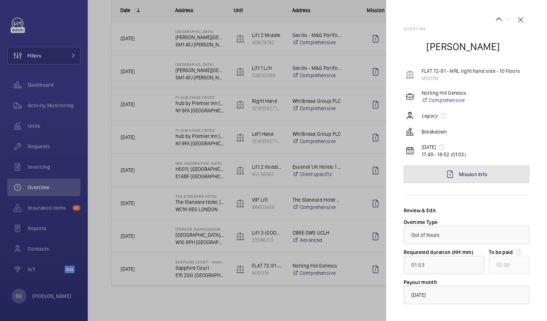
click at [484, 173] on span "Mission Info" at bounding box center [473, 174] width 29 height 6
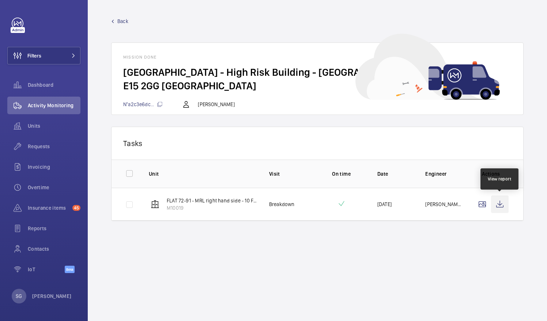
click at [498, 206] on wm-front-icon-button at bounding box center [500, 204] width 18 height 18
click at [115, 22] on link "Back" at bounding box center [317, 21] width 413 height 7
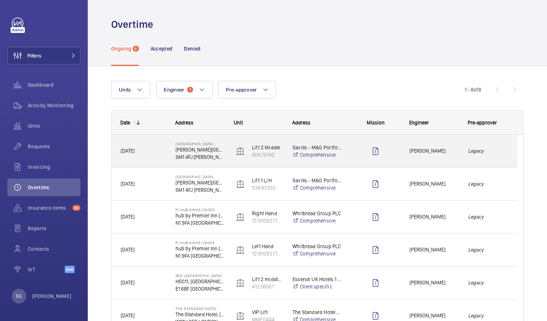
click at [454, 153] on span "Josh James." at bounding box center [434, 151] width 49 height 8
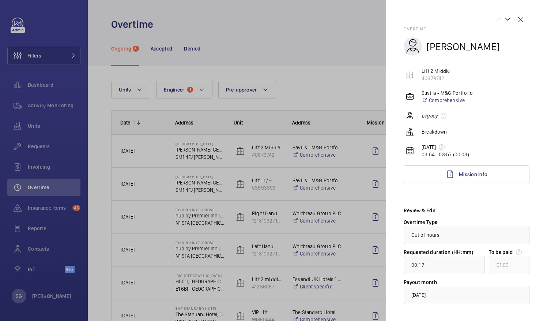
scroll to position [34, 0]
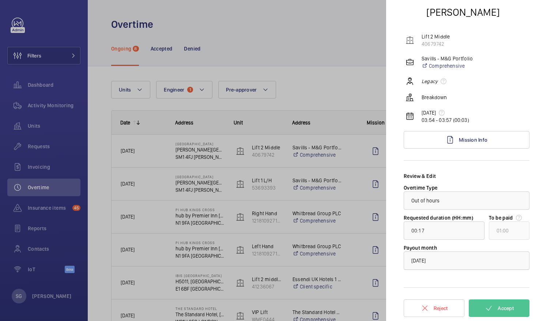
click at [444, 259] on div "× September 2025" at bounding box center [428, 260] width 33 height 7
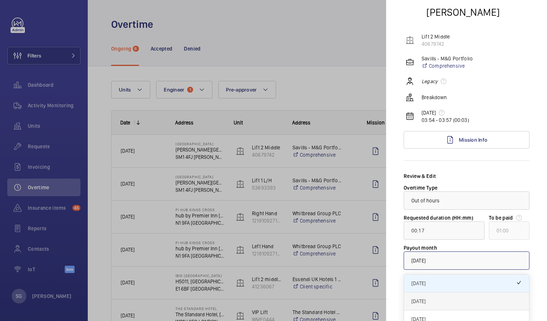
click at [446, 301] on span "October 2025" at bounding box center [467, 300] width 110 height 7
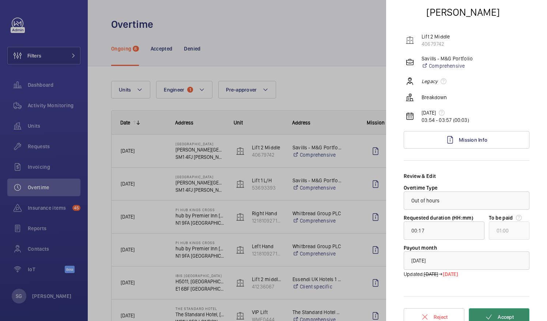
click at [486, 314] on mat-icon at bounding box center [489, 316] width 9 height 9
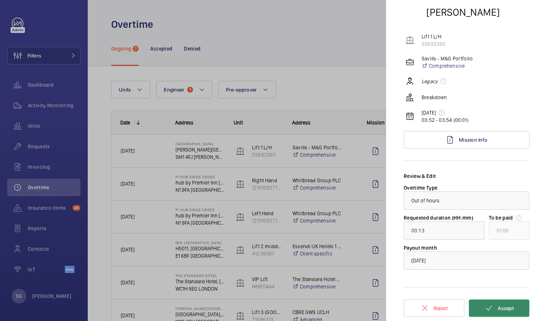
click at [499, 311] on button "Accept" at bounding box center [499, 308] width 61 height 18
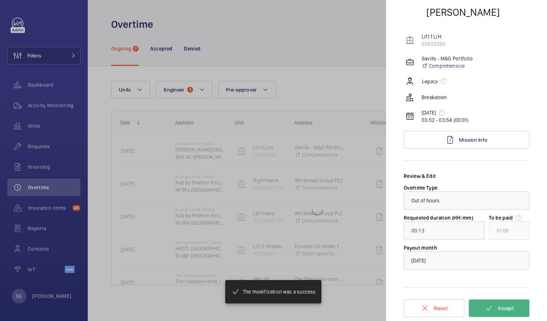
type input "01:01"
type input "02:00"
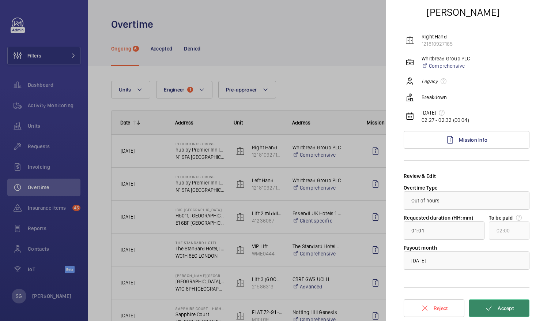
click at [492, 306] on button "Accept" at bounding box center [499, 308] width 61 height 18
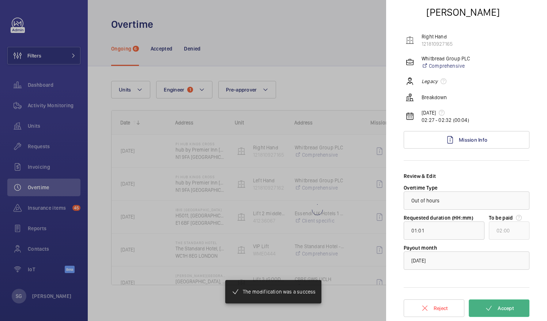
type input "00:33"
type input "01:00"
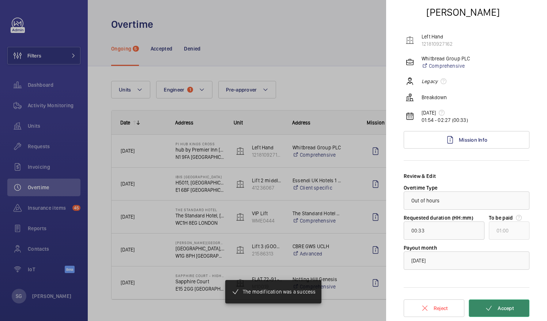
click at [492, 306] on button "Accept" at bounding box center [499, 308] width 61 height 18
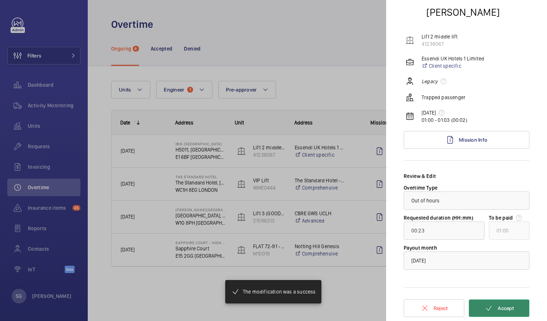
click at [492, 306] on button "Accept" at bounding box center [499, 308] width 61 height 18
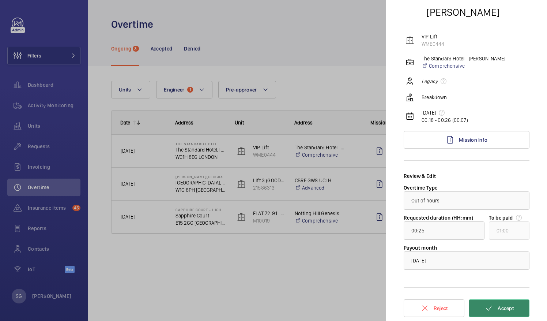
click at [492, 306] on button "Accept" at bounding box center [499, 308] width 61 height 18
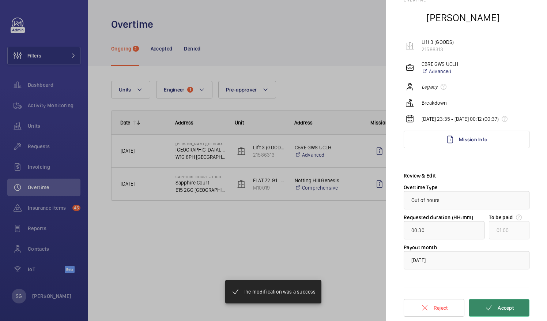
click at [492, 306] on button "Accept" at bounding box center [499, 308] width 61 height 18
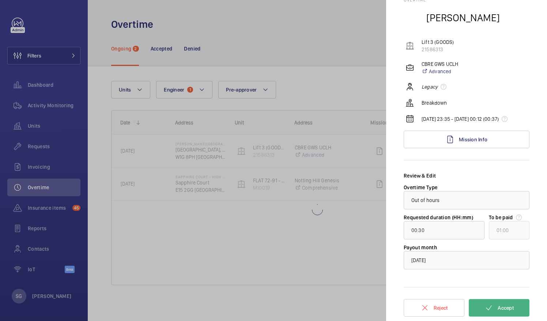
type input "01:03"
type input "02:00"
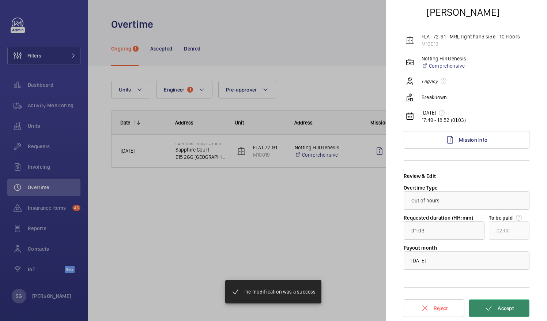
click at [492, 306] on button "Accept" at bounding box center [499, 308] width 61 height 18
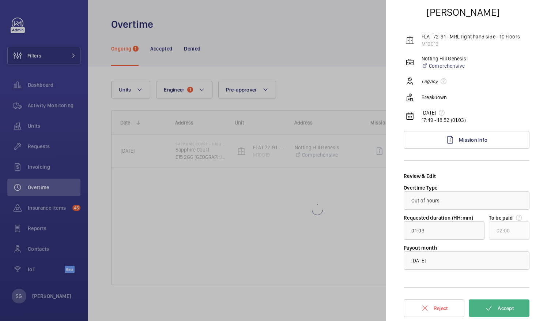
scroll to position [0, 0]
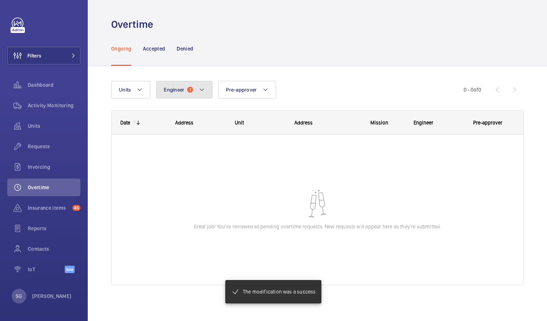
click at [208, 90] on button "Engineer 1" at bounding box center [184, 90] width 56 height 18
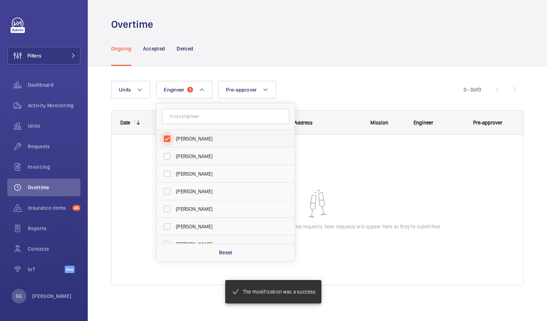
click at [168, 136] on input "[PERSON_NAME]" at bounding box center [167, 138] width 15 height 15
checkbox input "false"
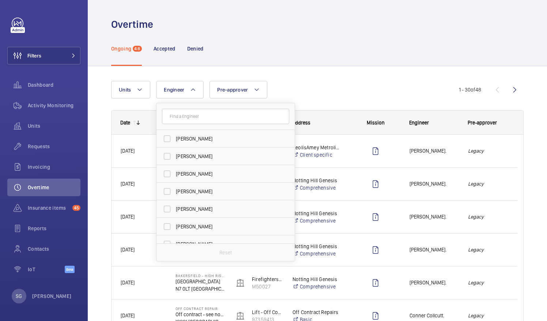
click at [346, 91] on div "Units Engineer Josh James Dave Murphy Luke Robinson Terry French Dan Jennings R…" at bounding box center [285, 90] width 348 height 18
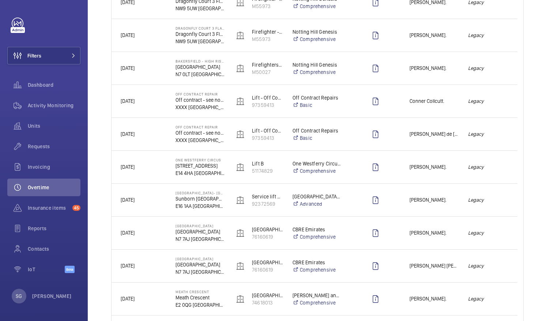
scroll to position [215, 0]
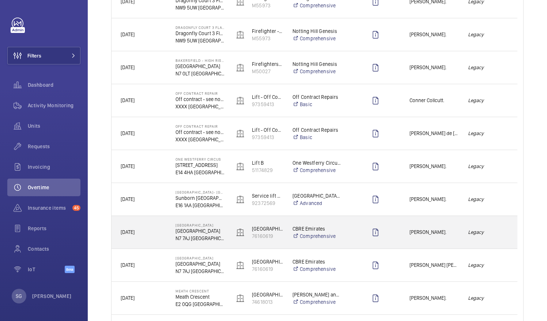
click at [458, 228] on span "Clark Walters." at bounding box center [434, 232] width 49 height 8
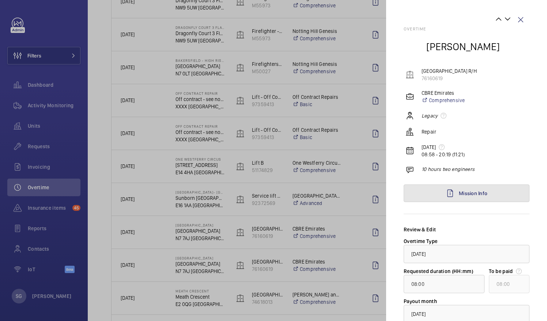
click at [465, 190] on span "Mission Info" at bounding box center [473, 193] width 29 height 6
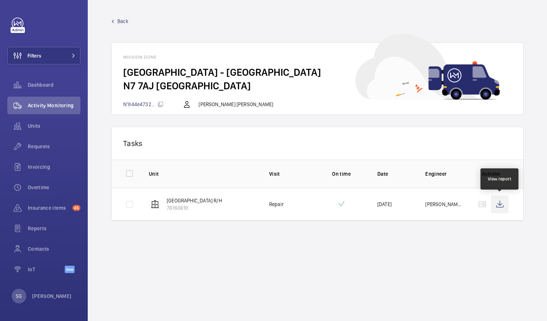
click at [503, 206] on wm-front-icon-button at bounding box center [500, 204] width 18 height 18
click at [124, 18] on span "Back" at bounding box center [122, 21] width 11 height 7
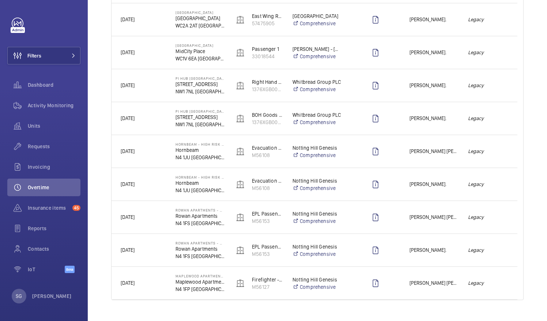
scroll to position [837, 0]
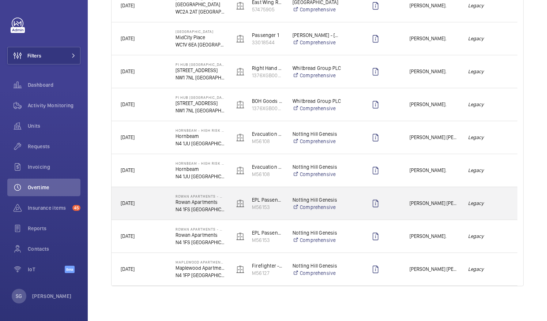
click at [422, 202] on span "Caine Bennett-Smith." at bounding box center [434, 203] width 49 height 8
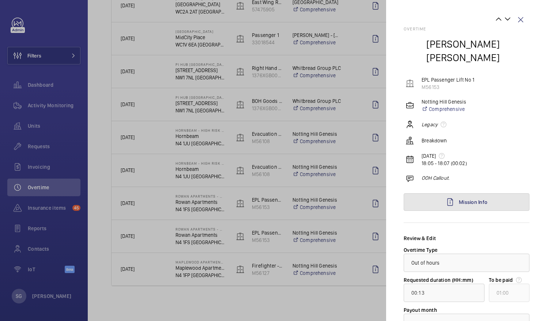
click at [446, 198] on mat-icon at bounding box center [450, 202] width 9 height 9
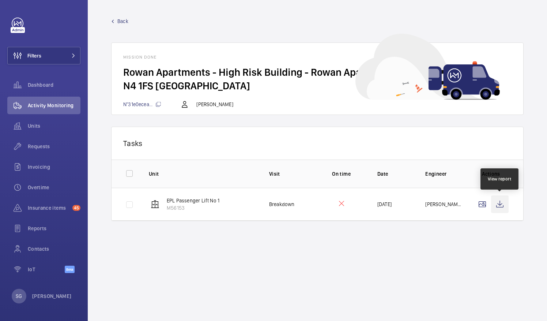
click at [505, 206] on wm-front-icon-button at bounding box center [500, 204] width 18 height 18
click at [121, 20] on span "Back" at bounding box center [122, 21] width 11 height 7
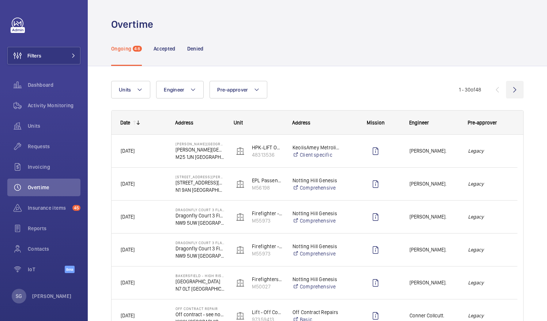
click at [511, 90] on wm-front-icon-button at bounding box center [515, 90] width 18 height 18
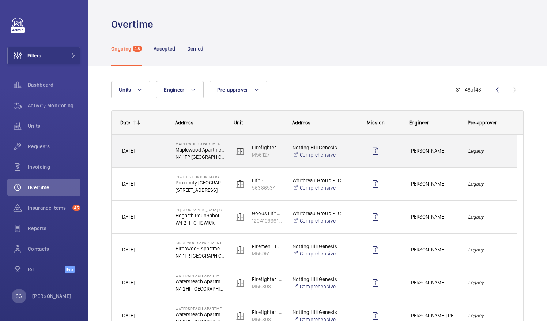
click at [453, 153] on span "Clark Walters." at bounding box center [434, 151] width 49 height 8
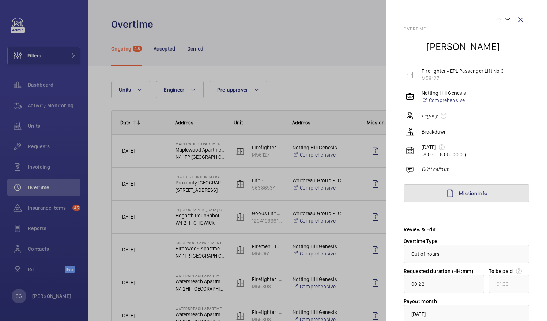
click at [499, 196] on link "Mission Info" at bounding box center [467, 193] width 126 height 18
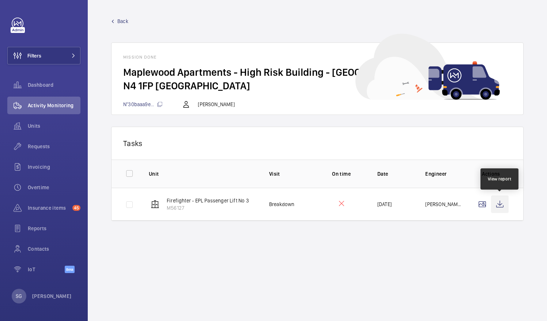
click at [503, 209] on wm-front-icon-button at bounding box center [500, 204] width 18 height 18
click at [121, 19] on span "Back" at bounding box center [122, 21] width 11 height 7
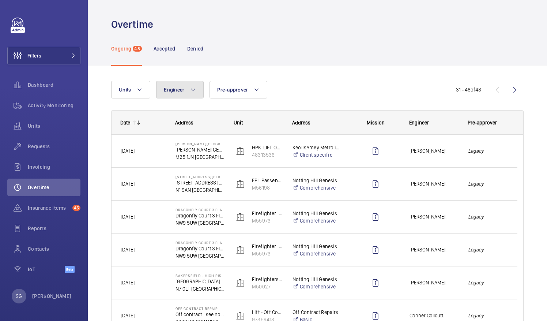
click at [192, 83] on button "Engineer" at bounding box center [180, 90] width 48 height 18
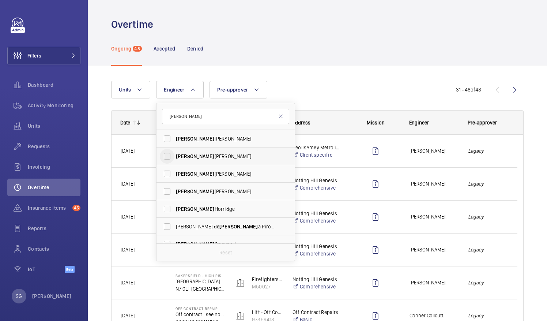
type input "paul"
click at [164, 156] on input "Paul Collyer" at bounding box center [167, 156] width 15 height 15
checkbox input "true"
click at [361, 78] on div "Units Engineer 1 paul Paul Beshaw Paul Collyer Paul Donovan Paul Clayton Paul H…" at bounding box center [317, 324] width 413 height 511
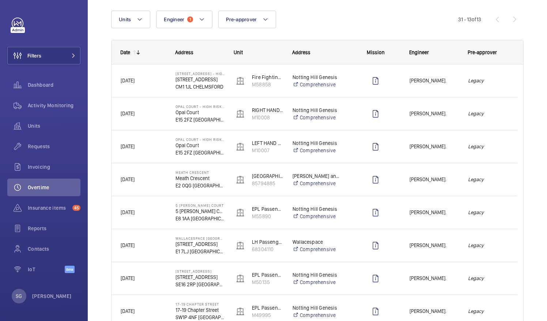
scroll to position [20, 0]
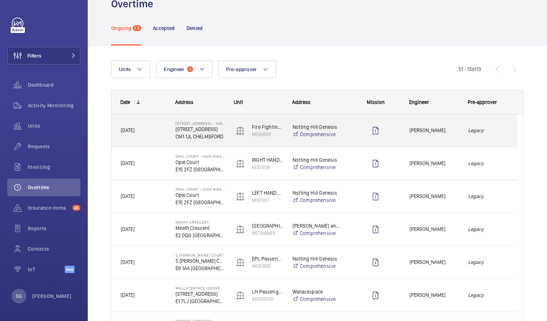
click at [468, 123] on div "Legacy" at bounding box center [489, 130] width 58 height 23
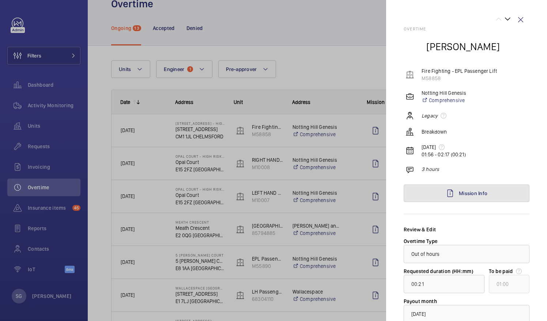
click at [494, 194] on link "Mission Info" at bounding box center [467, 193] width 126 height 18
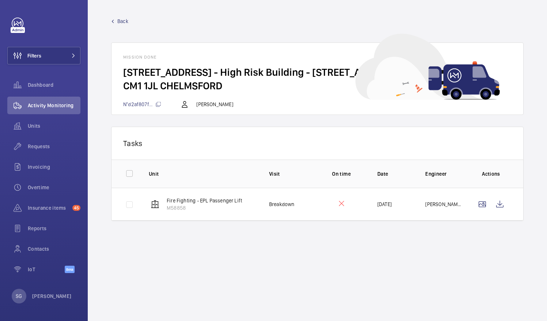
click at [127, 18] on span "Back" at bounding box center [122, 21] width 11 height 7
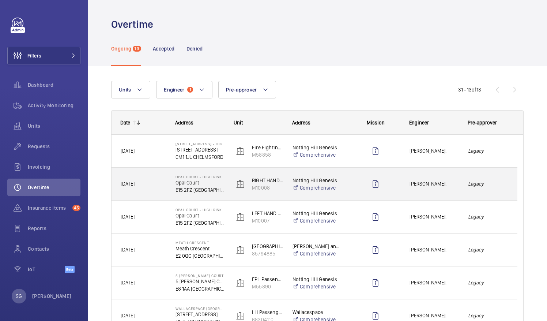
click at [445, 180] on span "Paul Collyer." at bounding box center [434, 184] width 49 height 8
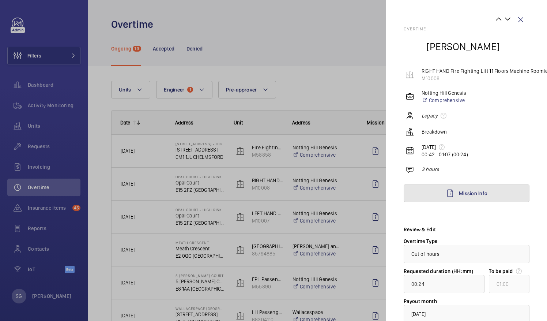
click at [475, 192] on span "Mission Info" at bounding box center [473, 193] width 29 height 6
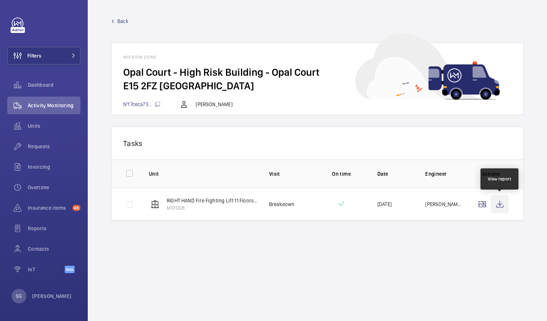
click at [502, 202] on wm-front-icon-button at bounding box center [500, 204] width 18 height 18
click at [123, 18] on span "Back" at bounding box center [122, 21] width 11 height 7
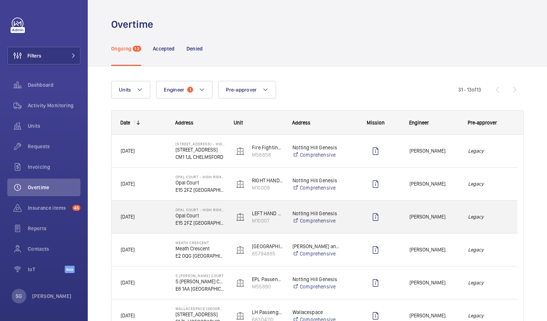
click at [458, 219] on span "Paul Collyer." at bounding box center [434, 217] width 49 height 8
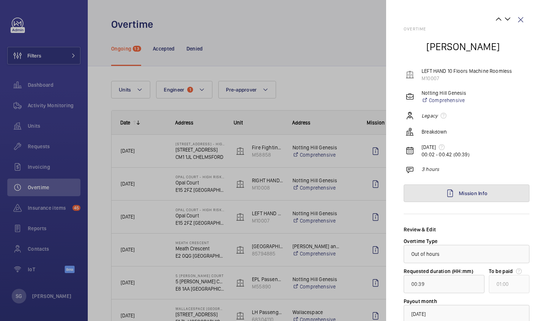
click at [502, 192] on link "Mission Info" at bounding box center [467, 193] width 126 height 18
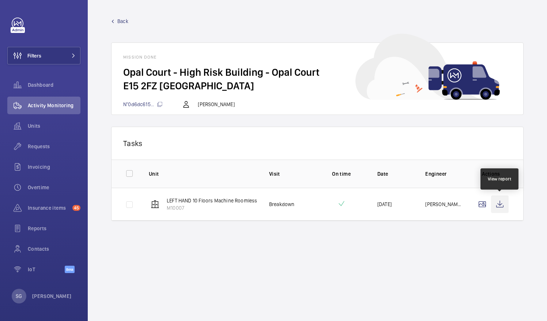
click at [498, 202] on wm-front-icon-button at bounding box center [500, 204] width 18 height 18
click at [122, 17] on wm-front-mission-details "Back Mission done Opal Court - High Risk Building - Opal Court E15 2FZ LONDON N…" at bounding box center [318, 160] width 460 height 321
click at [122, 19] on span "Back" at bounding box center [122, 21] width 11 height 7
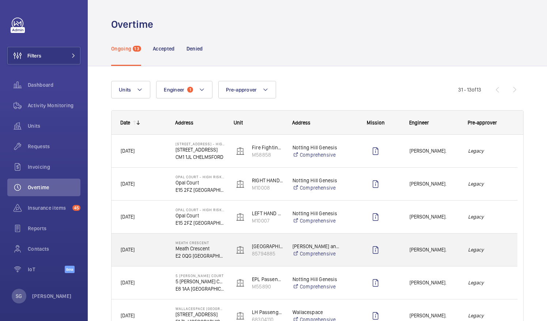
click at [488, 251] on em "Legacy" at bounding box center [488, 249] width 40 height 8
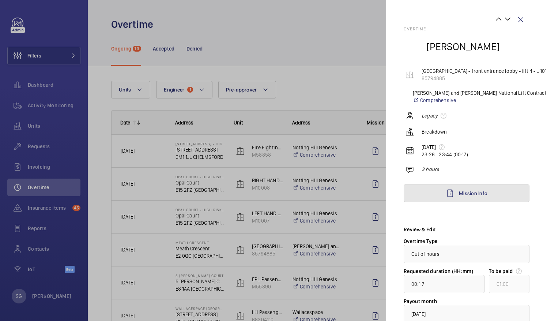
click at [493, 192] on link "Mission Info" at bounding box center [467, 193] width 126 height 18
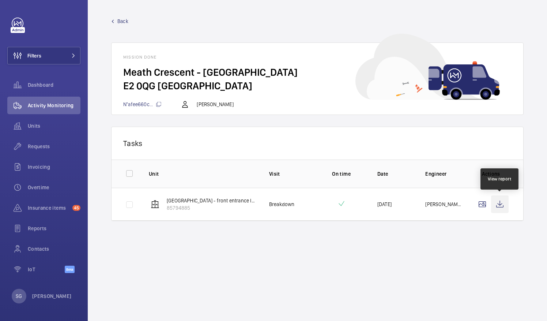
click at [502, 204] on wm-front-icon-button at bounding box center [500, 204] width 18 height 18
click at [121, 23] on span "Back" at bounding box center [122, 21] width 11 height 7
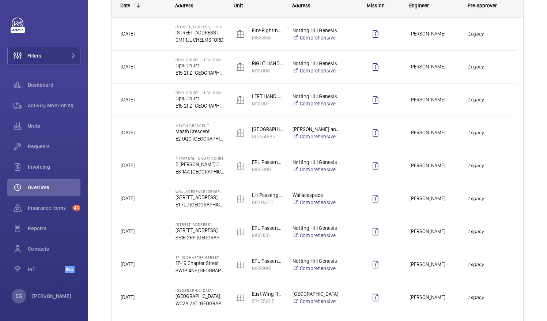
scroll to position [125, 0]
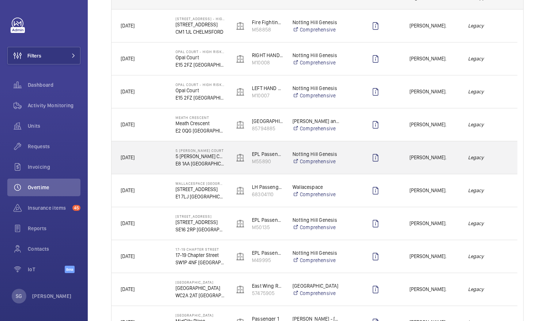
click at [501, 163] on div "Legacy" at bounding box center [489, 157] width 58 height 23
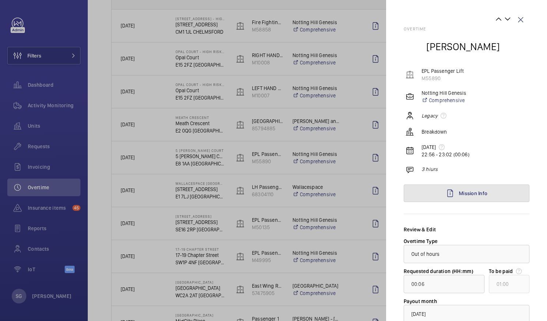
click at [496, 195] on link "Mission Info" at bounding box center [467, 193] width 126 height 18
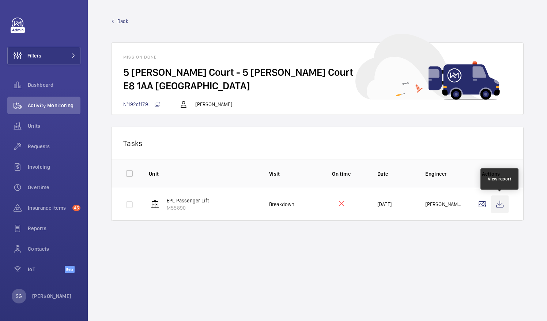
click at [499, 200] on wm-front-icon-button at bounding box center [500, 204] width 18 height 18
click at [125, 19] on span "Back" at bounding box center [122, 21] width 11 height 7
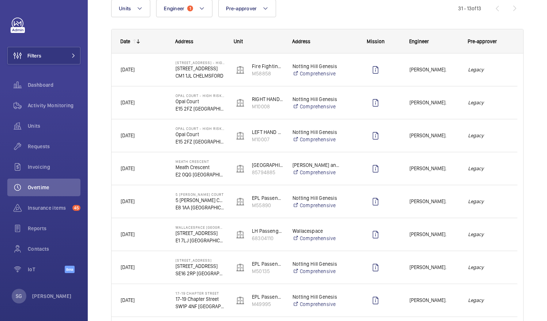
scroll to position [83, 0]
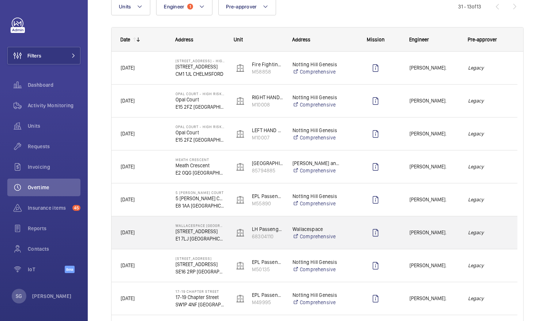
click at [485, 236] on em "Legacy" at bounding box center [488, 232] width 40 height 8
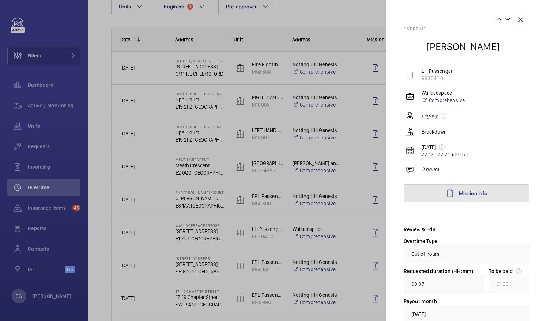
click at [492, 198] on link "Mission Info" at bounding box center [467, 193] width 126 height 18
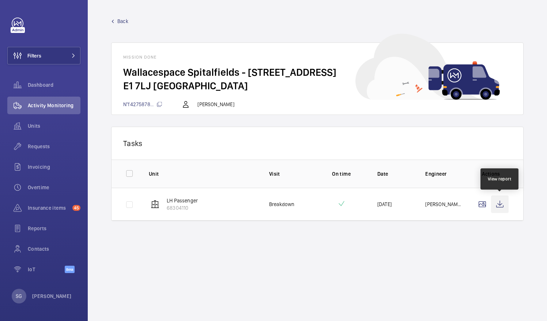
click at [505, 207] on wm-front-icon-button at bounding box center [500, 204] width 18 height 18
click at [123, 21] on span "Back" at bounding box center [122, 21] width 11 height 7
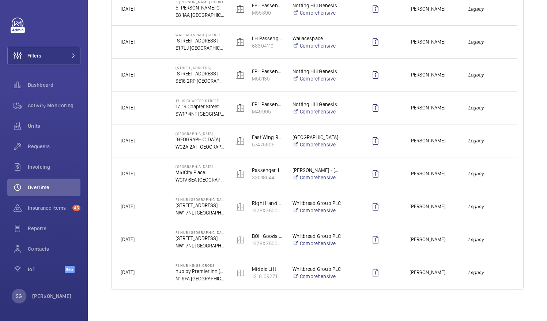
scroll to position [277, 0]
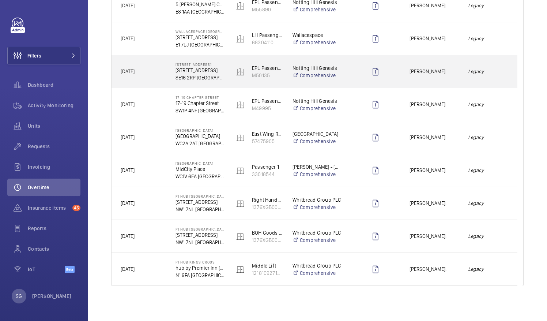
click at [501, 74] on em "Legacy" at bounding box center [488, 71] width 40 height 8
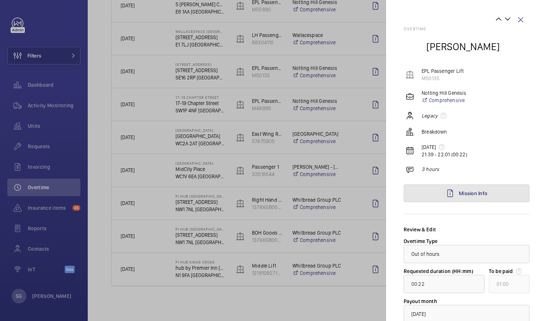
click at [483, 190] on span "Mission Info" at bounding box center [473, 193] width 29 height 6
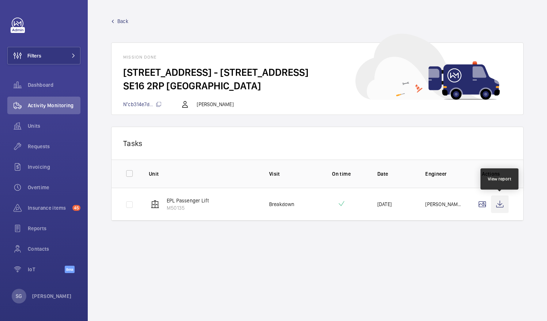
click at [501, 205] on wm-front-icon-button at bounding box center [500, 204] width 18 height 18
click at [120, 22] on span "Back" at bounding box center [122, 21] width 11 height 7
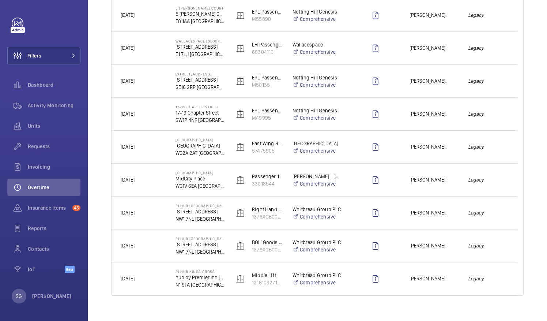
scroll to position [277, 0]
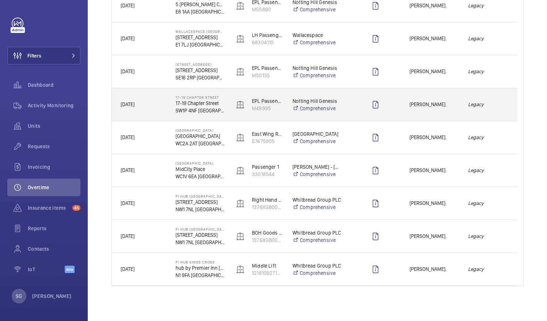
click at [487, 108] on em "Legacy" at bounding box center [488, 104] width 40 height 8
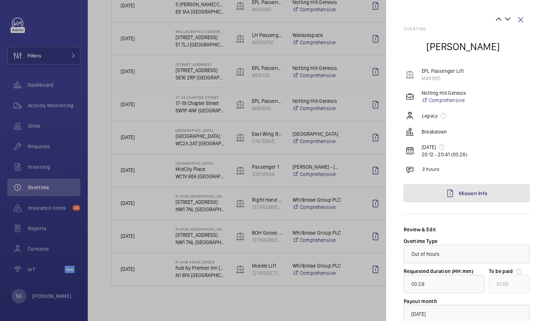
click at [460, 191] on span "Mission Info" at bounding box center [473, 193] width 29 height 6
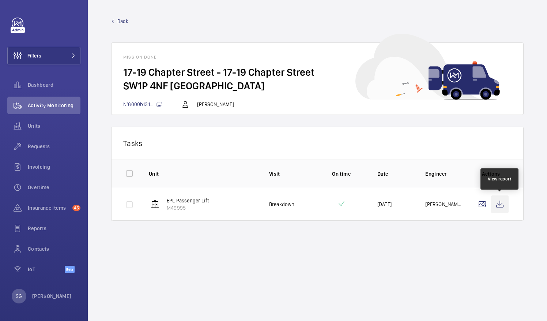
click at [502, 205] on wm-front-icon-button at bounding box center [500, 204] width 18 height 18
click at [123, 22] on span "Back" at bounding box center [122, 21] width 11 height 7
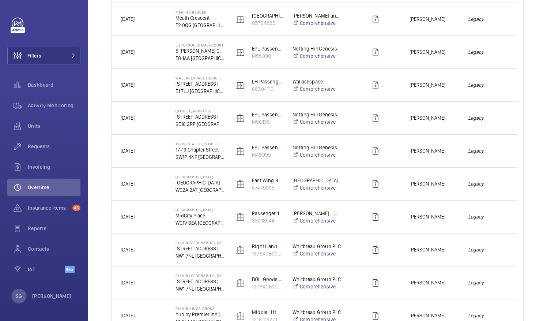
scroll to position [277, 0]
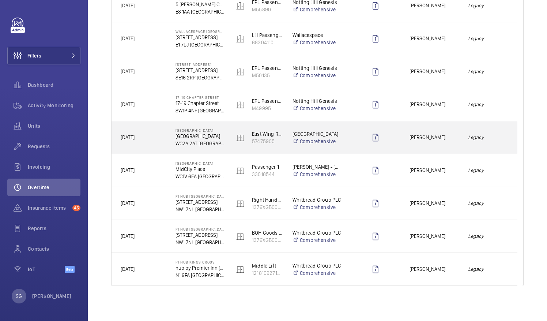
click at [501, 131] on div "Legacy" at bounding box center [489, 137] width 58 height 23
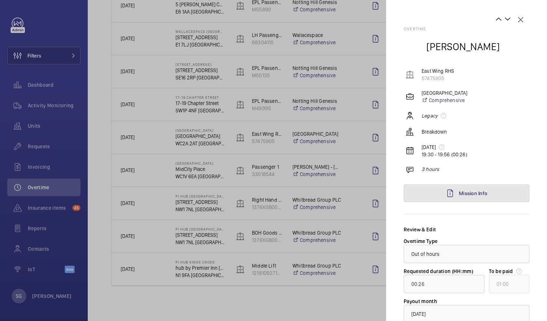
click at [502, 189] on link "Mission Info" at bounding box center [467, 193] width 126 height 18
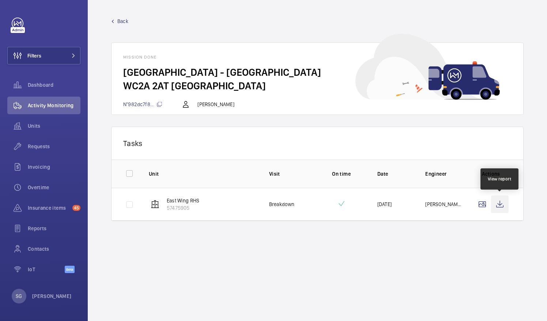
click at [500, 203] on wm-front-icon-button at bounding box center [500, 204] width 18 height 18
click at [124, 16] on wm-front-mission-details "Back Mission done Lincoln Square - Lincoln Square WC2A 2AT LONDON N°982dc7f8...…" at bounding box center [318, 160] width 460 height 321
click at [123, 21] on span "Back" at bounding box center [122, 21] width 11 height 7
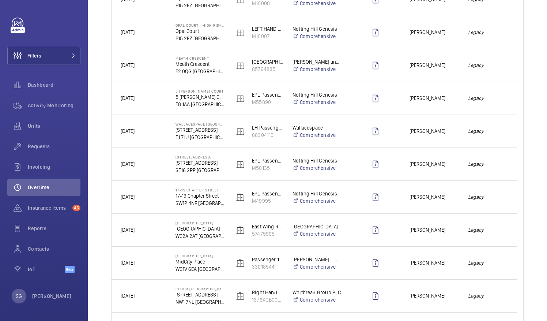
scroll to position [277, 0]
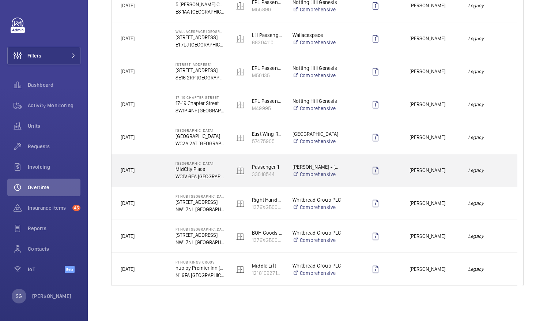
click at [503, 175] on div "Legacy" at bounding box center [489, 170] width 58 height 23
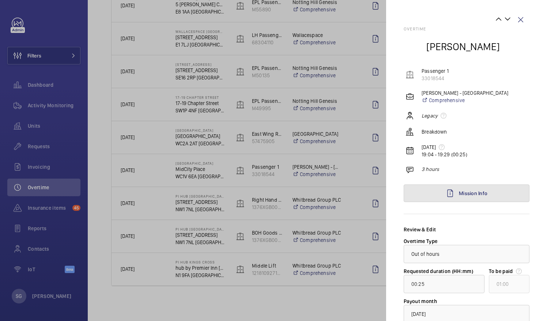
click at [486, 190] on link "Mission Info" at bounding box center [467, 193] width 126 height 18
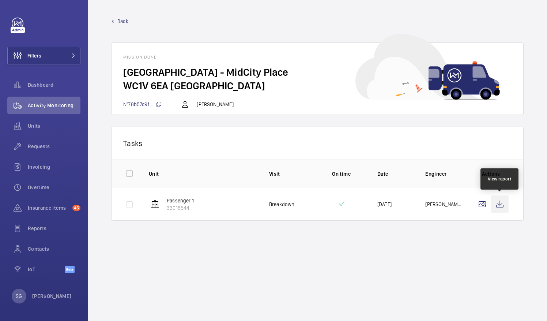
click at [500, 204] on wm-front-icon-button at bounding box center [500, 204] width 18 height 18
click at [120, 19] on span "Back" at bounding box center [122, 21] width 11 height 7
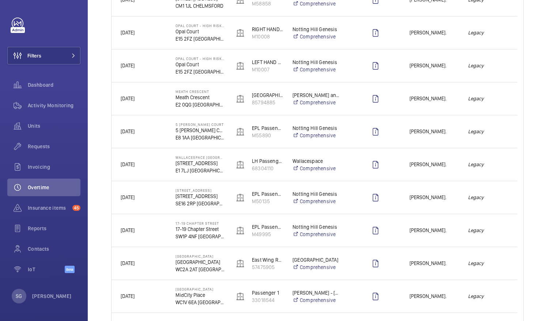
scroll to position [277, 0]
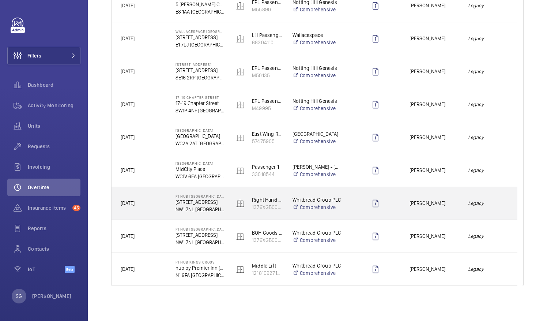
click at [498, 200] on em "Legacy" at bounding box center [488, 203] width 40 height 8
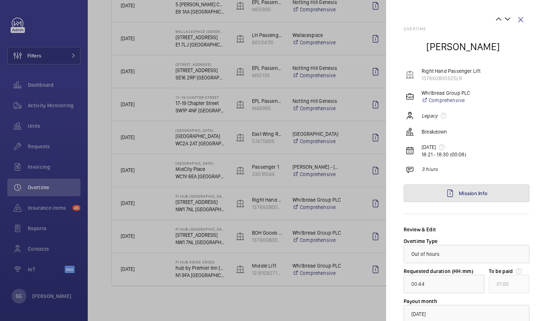
click at [505, 195] on link "Mission Info" at bounding box center [467, 193] width 126 height 18
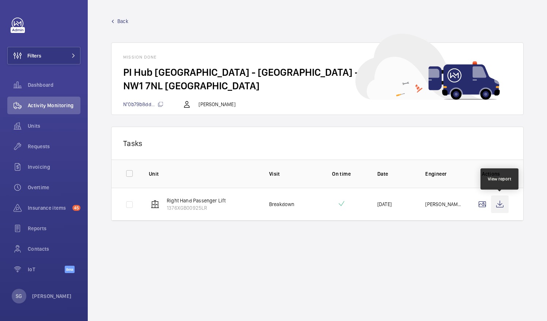
click at [500, 205] on wm-front-icon-button at bounding box center [500, 204] width 18 height 18
click at [125, 20] on span "Back" at bounding box center [122, 21] width 11 height 7
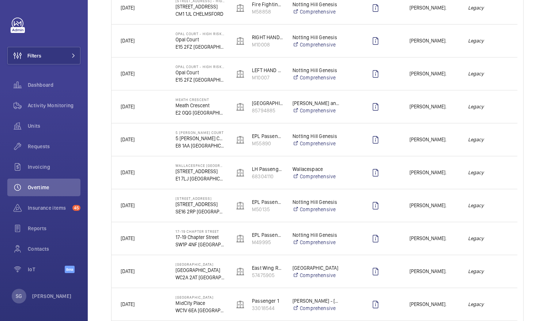
scroll to position [277, 0]
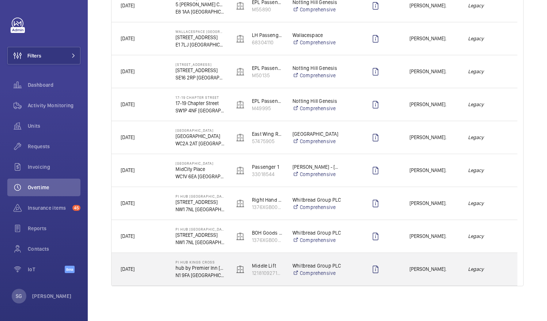
click at [406, 264] on div "Paul Collyer." at bounding box center [430, 269] width 58 height 23
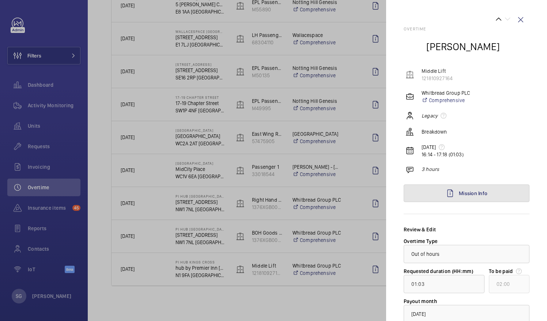
click at [475, 197] on link "Mission Info" at bounding box center [467, 193] width 126 height 18
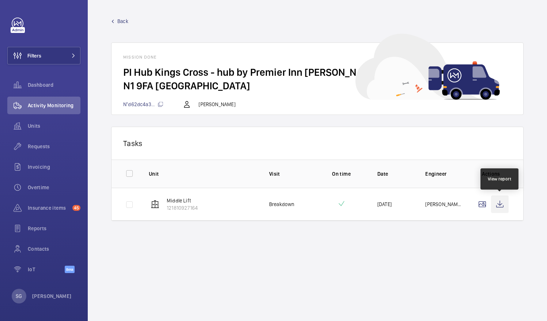
click at [505, 207] on wm-front-icon-button at bounding box center [500, 204] width 18 height 18
click at [118, 23] on span "Back" at bounding box center [122, 21] width 11 height 7
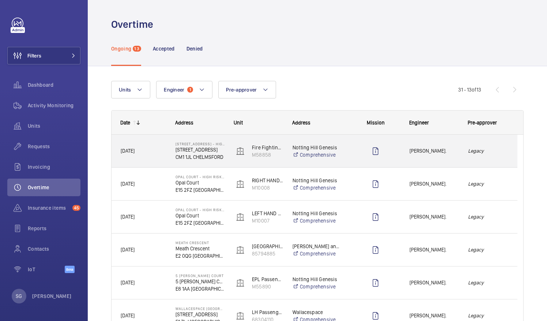
click at [491, 150] on em "Legacy" at bounding box center [488, 151] width 40 height 8
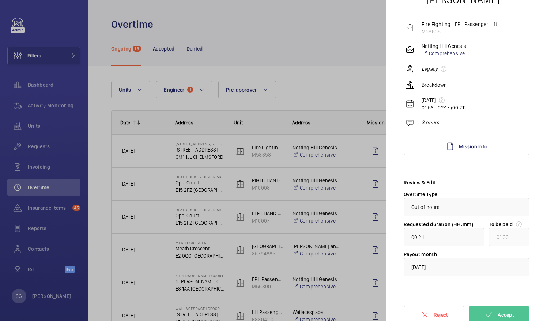
scroll to position [53, 0]
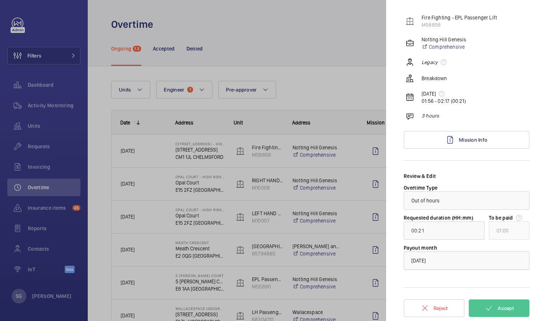
click at [441, 265] on div at bounding box center [466, 261] width 125 height 18
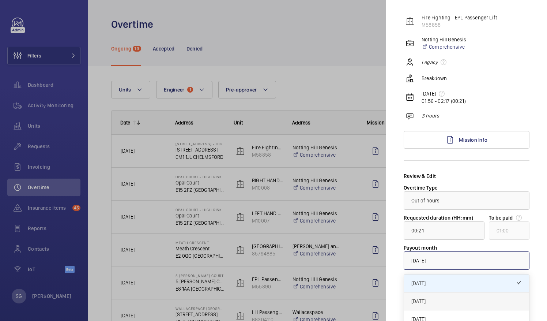
click at [436, 299] on span "October 2025" at bounding box center [467, 300] width 110 height 7
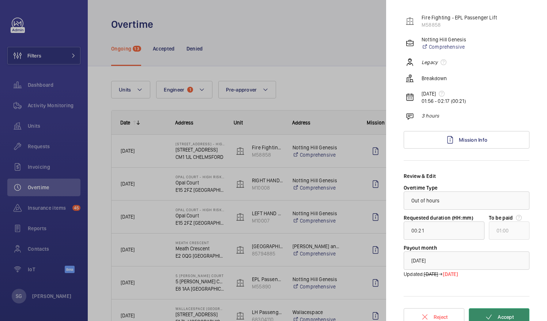
click at [480, 313] on button "Accept" at bounding box center [499, 317] width 61 height 18
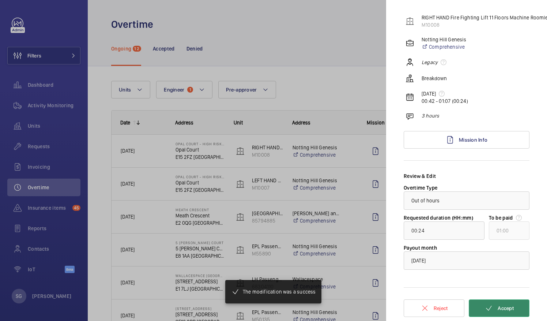
click at [480, 313] on button "Accept" at bounding box center [499, 308] width 61 height 18
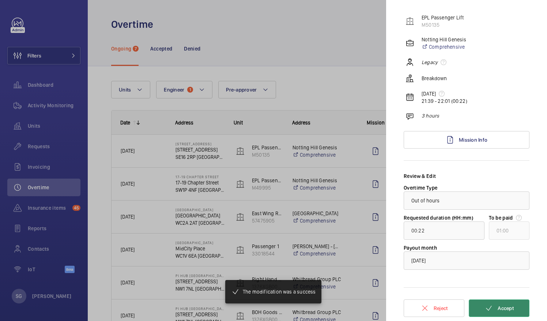
click at [480, 313] on button "Accept" at bounding box center [499, 308] width 61 height 18
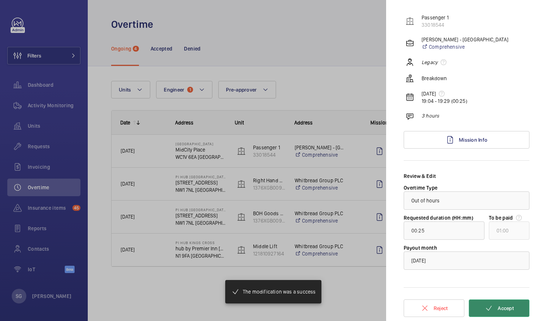
click at [480, 313] on button "Accept" at bounding box center [499, 308] width 61 height 18
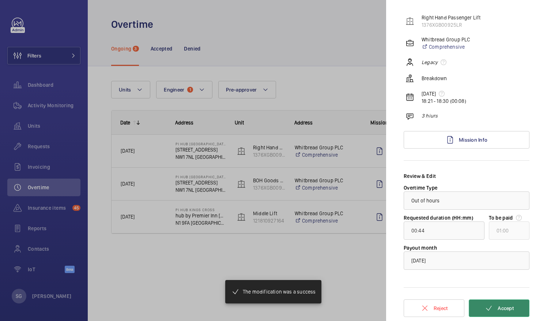
click at [480, 313] on button "Accept" at bounding box center [499, 308] width 61 height 18
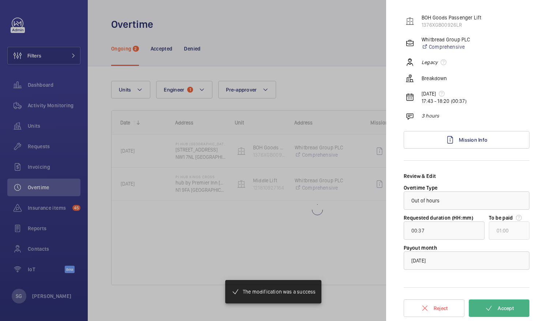
type input "01:03"
type input "02:00"
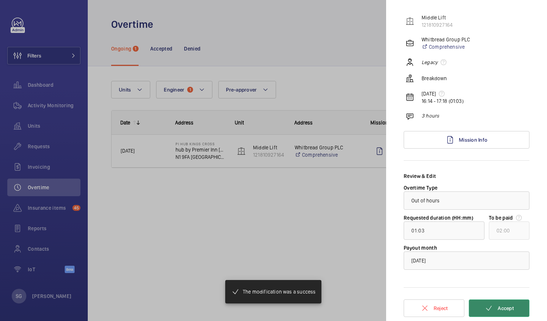
click at [480, 313] on button "Accept" at bounding box center [499, 308] width 61 height 18
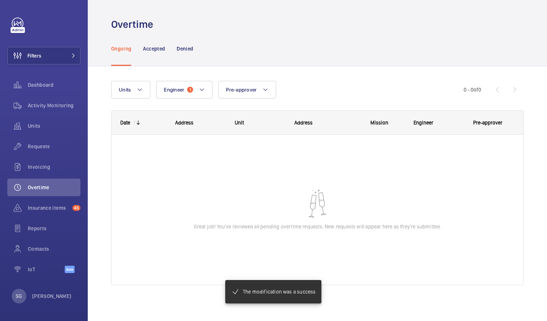
scroll to position [0, 0]
click at [205, 94] on button "Engineer 1" at bounding box center [184, 90] width 56 height 18
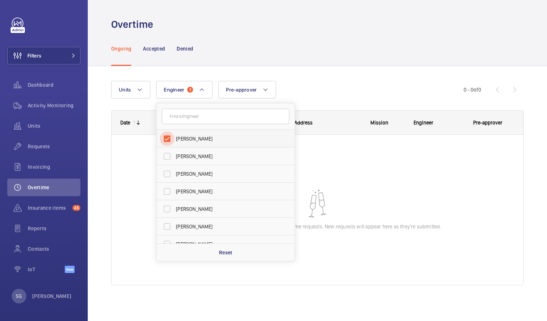
click at [169, 138] on input "[PERSON_NAME]" at bounding box center [167, 138] width 15 height 15
checkbox input "false"
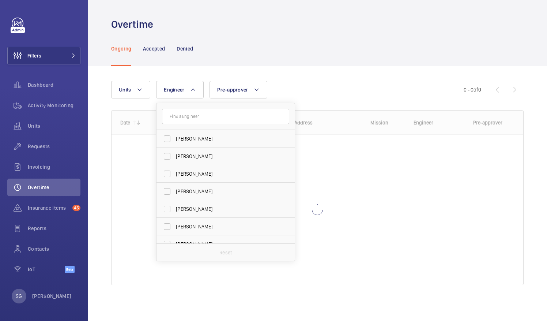
click at [334, 85] on div "Units Engineer Paul Collyer Dave Murphy Luke Robinson Terry French Dan Jennings…" at bounding box center [287, 90] width 353 height 18
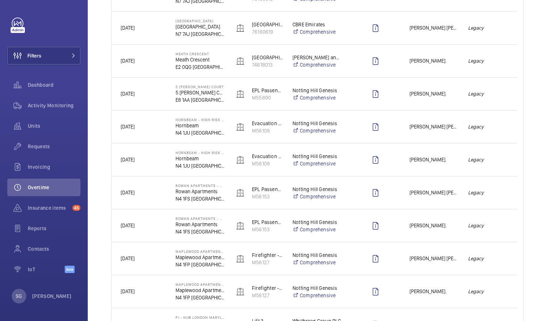
scroll to position [453, 0]
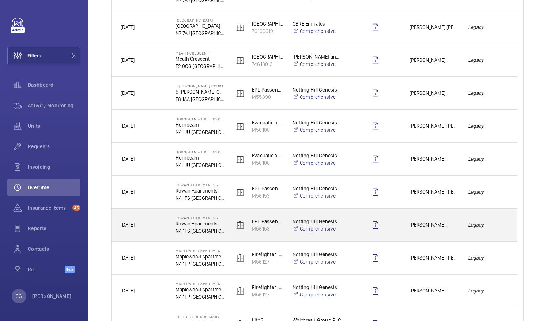
click at [355, 224] on div at bounding box center [375, 225] width 49 height 18
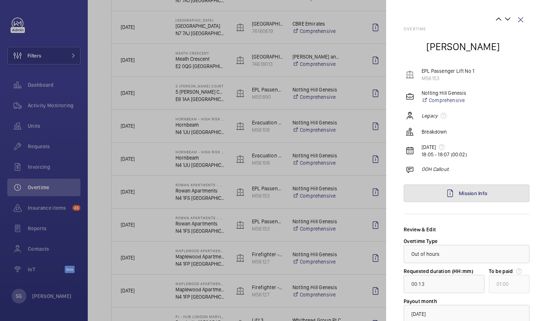
click at [443, 197] on link "Mission Info" at bounding box center [467, 193] width 126 height 18
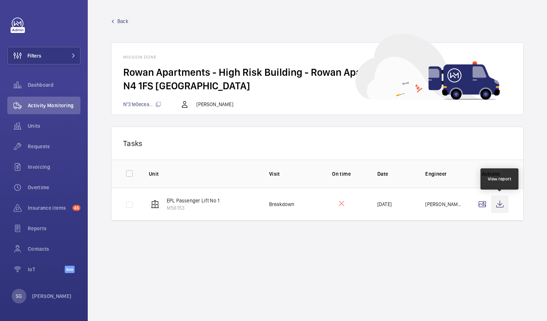
click at [501, 199] on wm-front-icon-button at bounding box center [500, 204] width 18 height 18
click at [127, 22] on span "Back" at bounding box center [122, 21] width 11 height 7
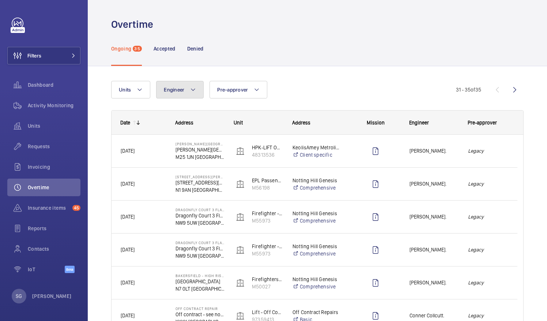
click at [188, 90] on button "Engineer" at bounding box center [180, 90] width 48 height 18
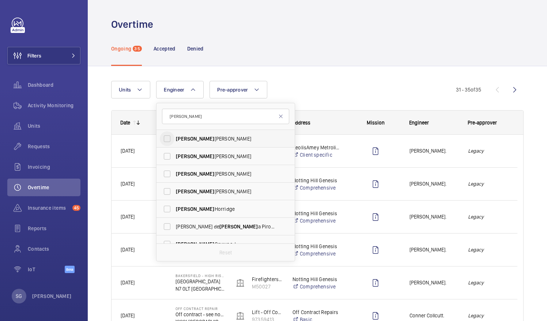
type input "paul"
click at [165, 139] on input "Paul Beshaw" at bounding box center [167, 138] width 15 height 15
checkbox input "true"
click at [392, 100] on wm-front-shared-table-view-engine "Units Engineer 1 paul Paul Beshaw Paul Collyer Paul Donovan Paul Clayton Paul H…" at bounding box center [317, 215] width 413 height 269
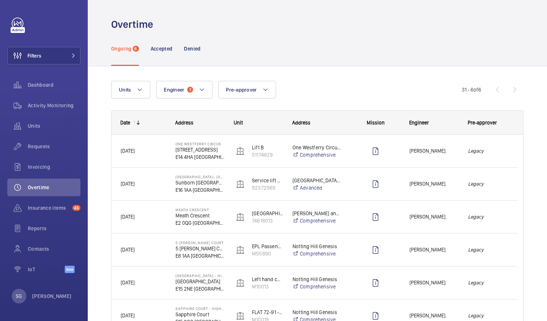
scroll to position [46, 0]
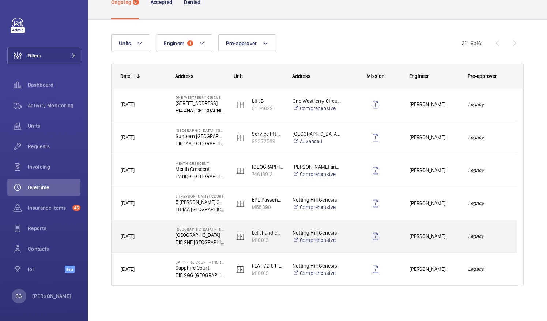
click at [361, 236] on div at bounding box center [375, 236] width 49 height 18
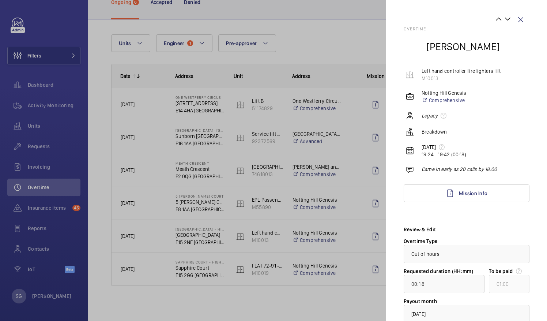
click at [286, 297] on div at bounding box center [273, 160] width 547 height 321
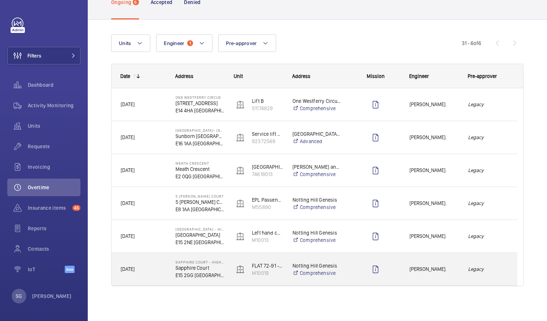
click at [360, 266] on div at bounding box center [375, 269] width 49 height 18
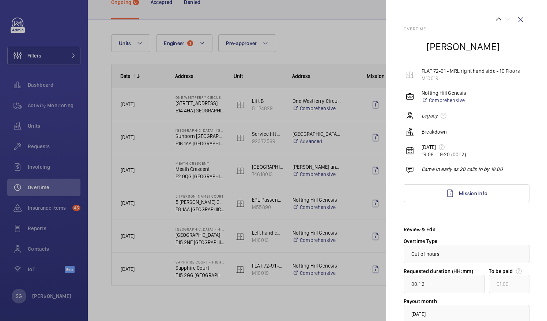
click at [301, 307] on div at bounding box center [273, 160] width 547 height 321
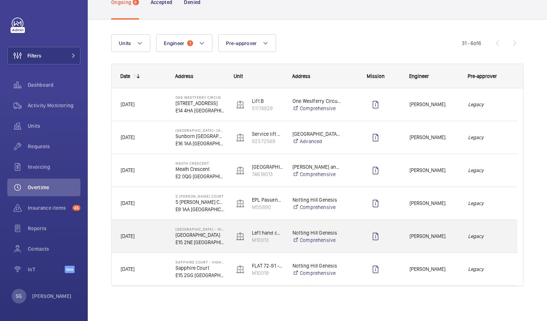
click at [458, 230] on div "Paul Beshaw." at bounding box center [430, 236] width 58 height 23
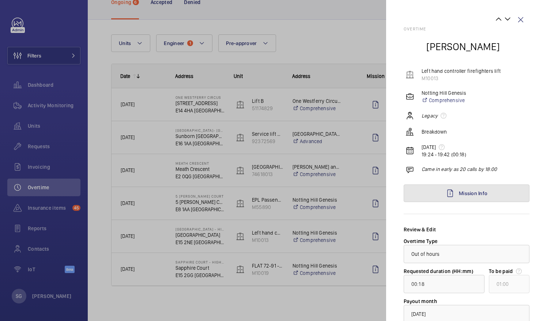
click at [491, 188] on link "Mission Info" at bounding box center [467, 193] width 126 height 18
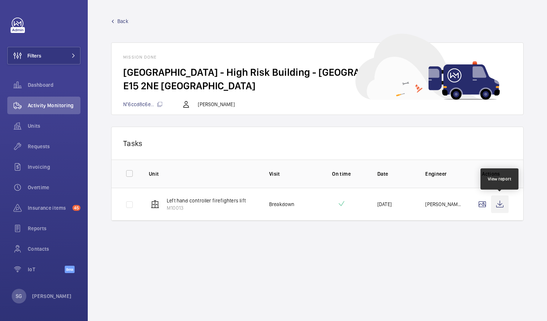
click at [503, 205] on wm-front-icon-button at bounding box center [500, 204] width 18 height 18
click at [119, 21] on span "Back" at bounding box center [122, 21] width 11 height 7
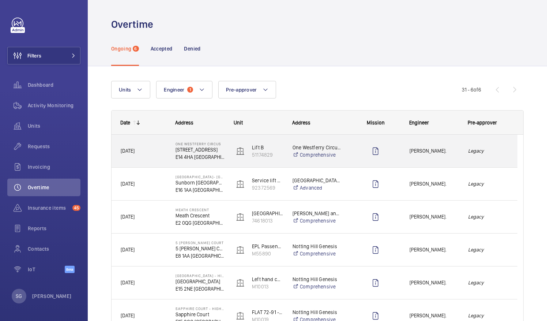
click at [461, 146] on div "Legacy" at bounding box center [489, 150] width 58 height 23
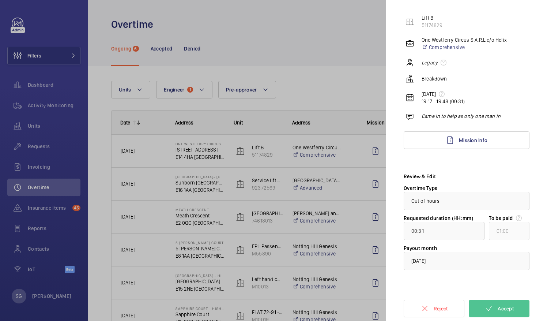
scroll to position [53, 0]
click at [311, 33] on div at bounding box center [273, 160] width 547 height 321
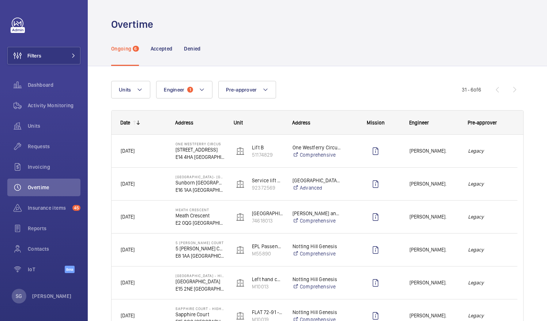
scroll to position [0, 0]
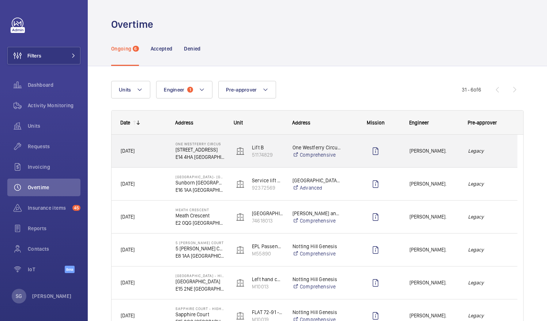
click at [394, 149] on div "Press SPACE to select this row." at bounding box center [375, 151] width 49 height 18
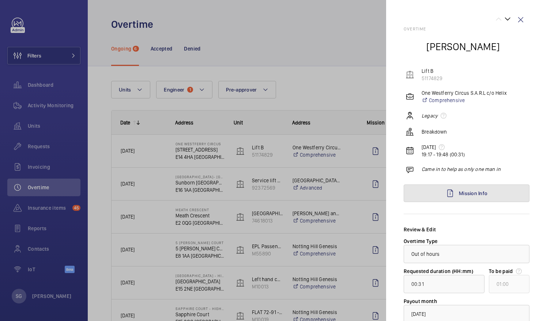
click at [503, 197] on link "Mission Info" at bounding box center [467, 193] width 126 height 18
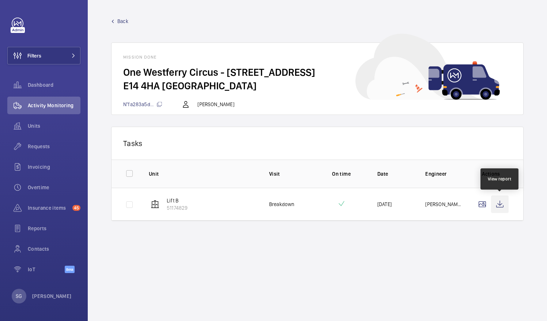
click at [505, 207] on wm-front-icon-button at bounding box center [500, 204] width 18 height 18
click at [119, 19] on span "Back" at bounding box center [122, 21] width 11 height 7
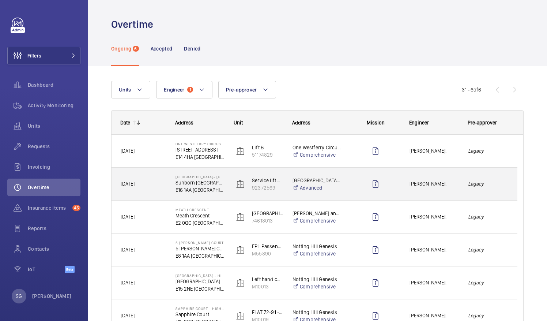
click at [501, 183] on em "Legacy" at bounding box center [488, 184] width 40 height 8
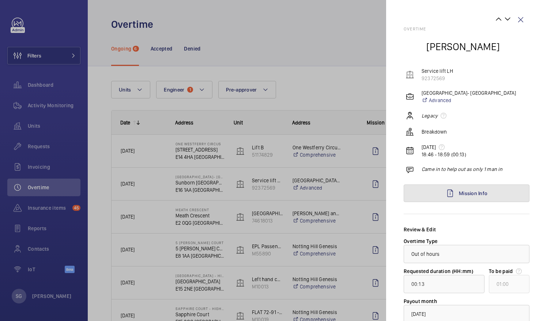
click at [518, 190] on link "Mission Info" at bounding box center [467, 193] width 126 height 18
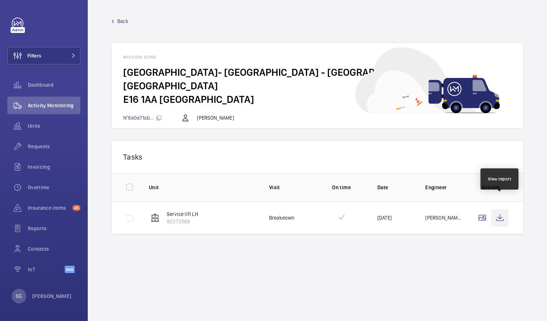
click at [499, 209] on wm-front-icon-button at bounding box center [500, 218] width 18 height 18
click at [121, 22] on span "Back" at bounding box center [122, 21] width 11 height 7
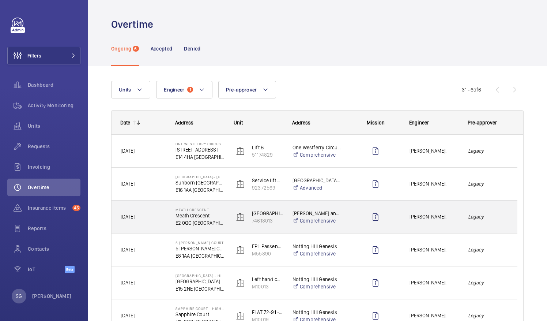
click at [502, 211] on div "Legacy" at bounding box center [489, 216] width 58 height 23
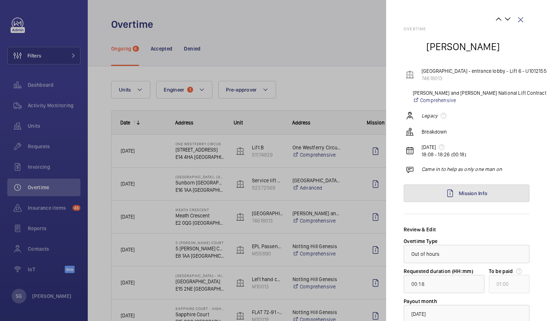
click at [512, 198] on link "Mission Info" at bounding box center [467, 193] width 126 height 18
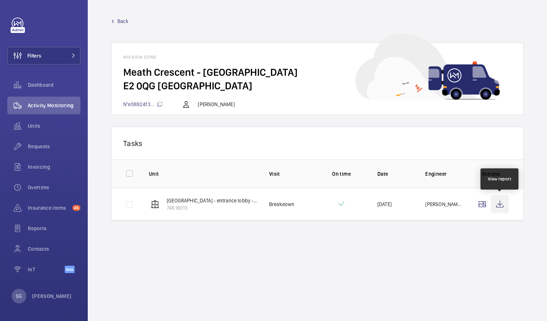
click at [499, 205] on wm-front-icon-button at bounding box center [500, 204] width 18 height 18
click at [121, 18] on span "Back" at bounding box center [122, 21] width 11 height 7
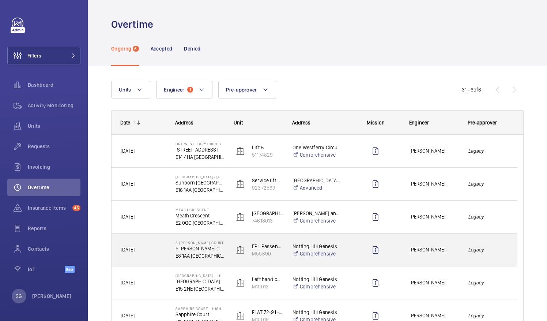
click at [501, 248] on em "Legacy" at bounding box center [488, 249] width 40 height 8
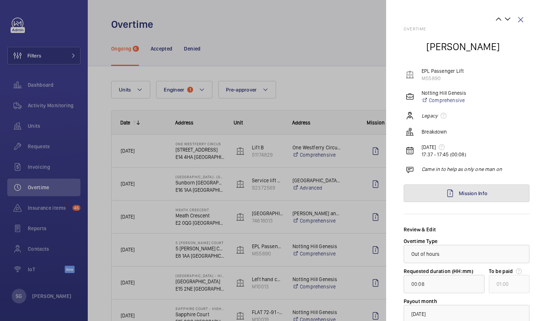
click at [506, 193] on link "Mission Info" at bounding box center [467, 193] width 126 height 18
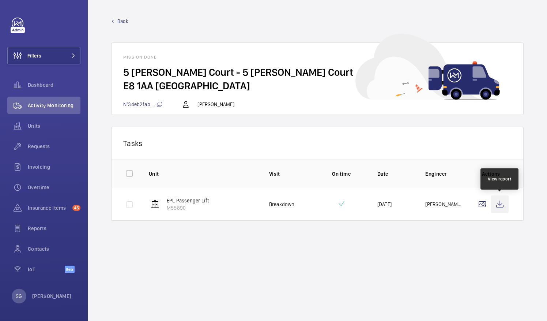
click at [499, 210] on wm-front-icon-button at bounding box center [500, 204] width 18 height 18
click at [126, 18] on span "Back" at bounding box center [122, 21] width 11 height 7
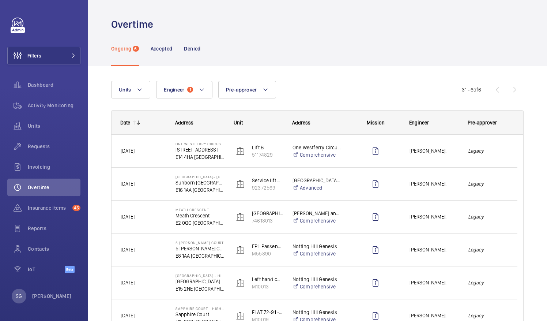
scroll to position [46, 0]
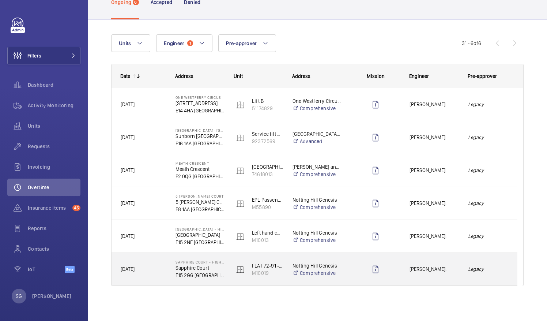
click at [394, 267] on div "Press SPACE to select this row." at bounding box center [375, 269] width 49 height 18
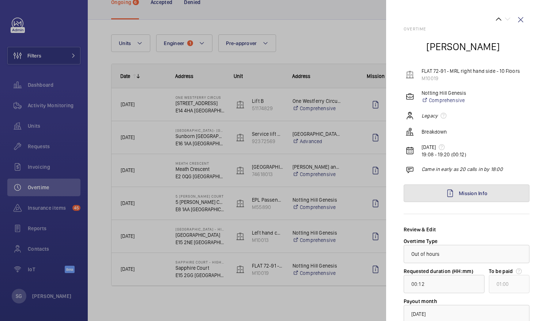
click at [484, 189] on link "Mission Info" at bounding box center [467, 193] width 126 height 18
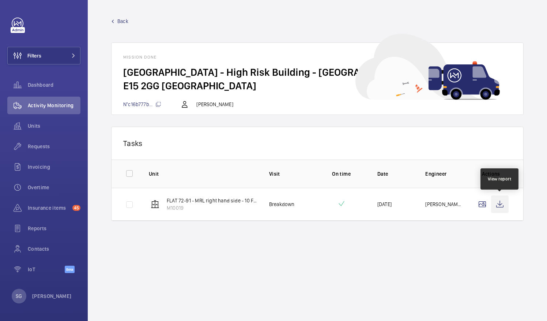
click at [503, 204] on wm-front-icon-button at bounding box center [500, 204] width 18 height 18
click at [121, 20] on span "Back" at bounding box center [122, 21] width 11 height 7
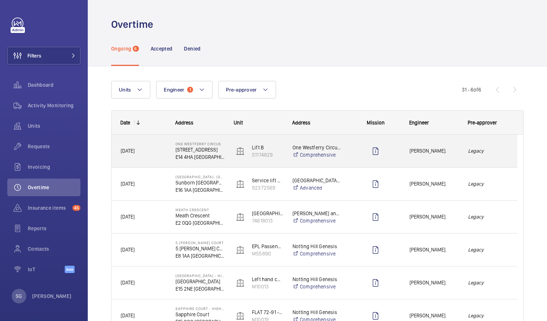
click at [495, 151] on em "Legacy" at bounding box center [488, 151] width 40 height 8
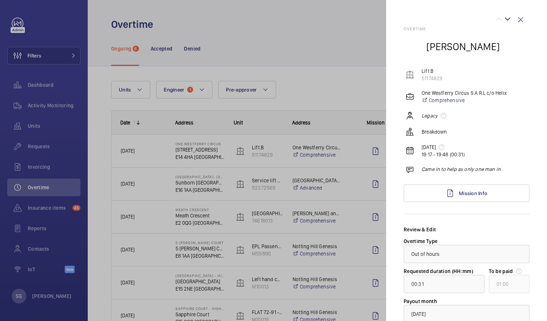
scroll to position [53, 0]
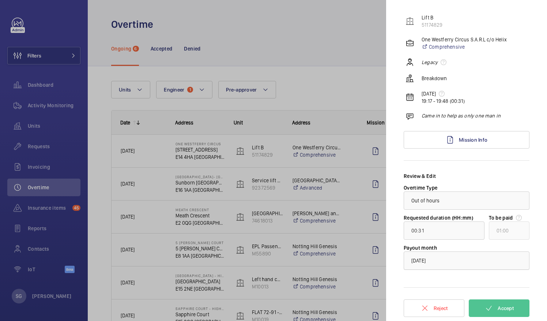
click at [444, 263] on div "× September 2025" at bounding box center [428, 260] width 33 height 7
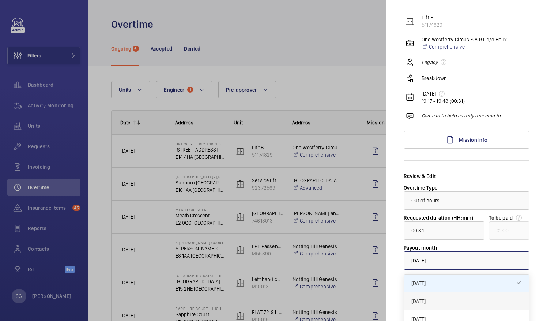
click at [454, 299] on span "October 2025" at bounding box center [467, 300] width 110 height 7
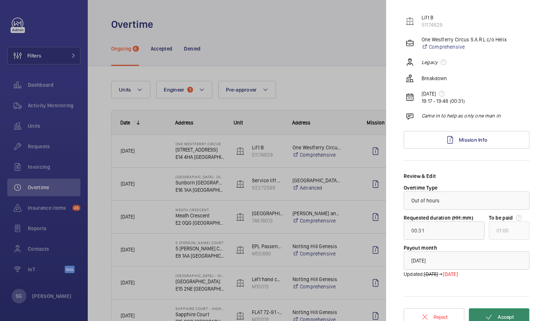
click at [488, 312] on mat-icon at bounding box center [489, 316] width 9 height 9
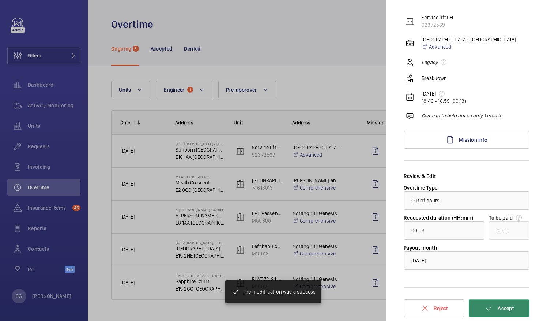
click at [488, 312] on button "Accept" at bounding box center [499, 308] width 61 height 18
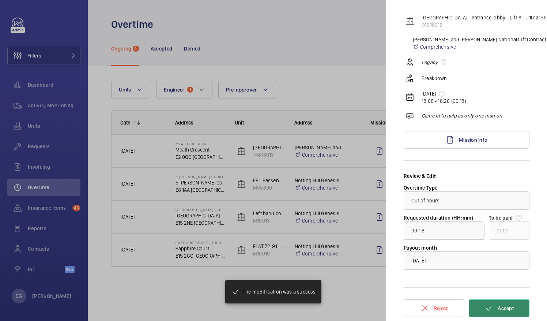
click at [488, 312] on button "Accept" at bounding box center [499, 308] width 61 height 18
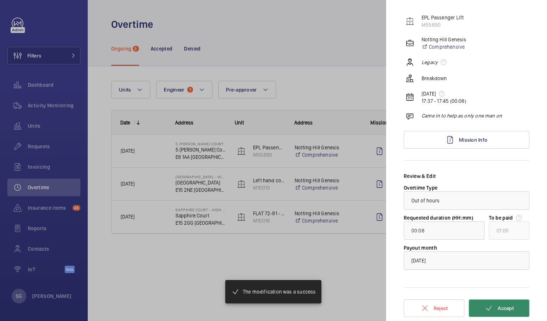
click at [488, 312] on button "Accept" at bounding box center [499, 308] width 61 height 18
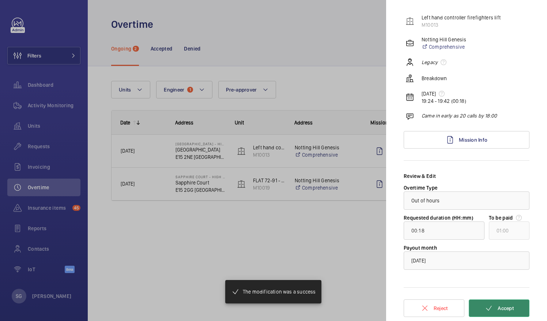
click at [488, 312] on button "Accept" at bounding box center [499, 308] width 61 height 18
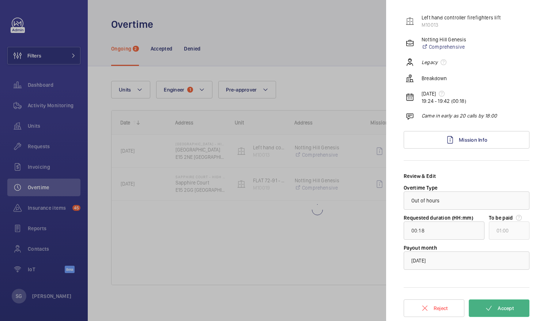
type input "00:12"
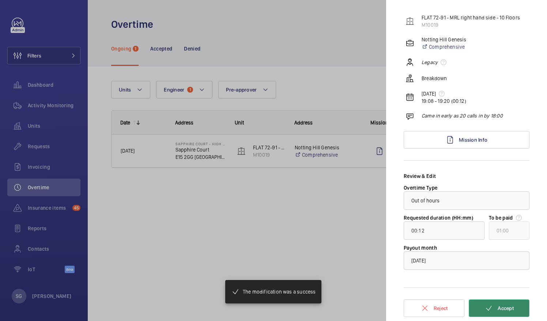
click at [488, 312] on button "Accept" at bounding box center [499, 308] width 61 height 18
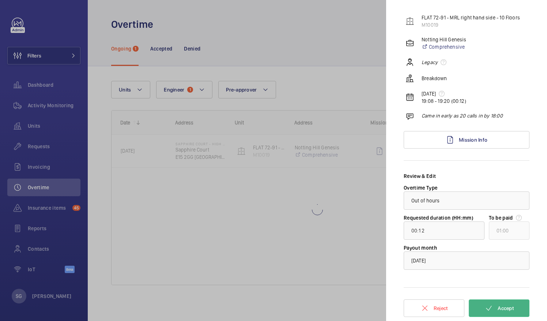
scroll to position [0, 0]
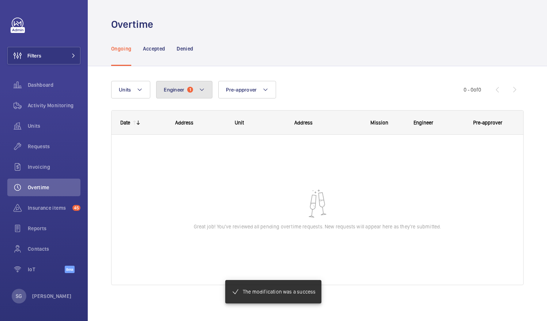
click at [192, 81] on button "Engineer 1" at bounding box center [184, 90] width 56 height 18
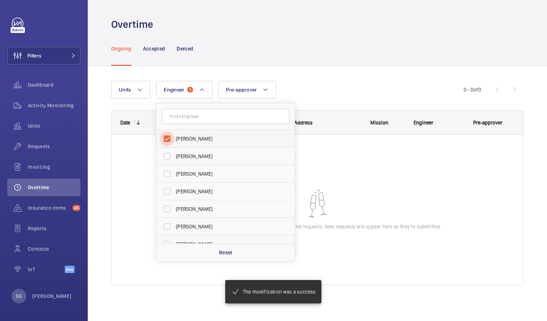
click at [167, 138] on input "[PERSON_NAME]" at bounding box center [167, 138] width 15 height 15
checkbox input "false"
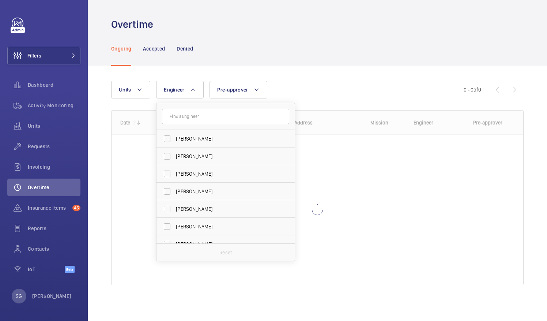
click at [323, 84] on div "Units Engineer Paul Beshaw Dave Murphy Luke Robinson Terry French Dan Jennings …" at bounding box center [287, 90] width 353 height 18
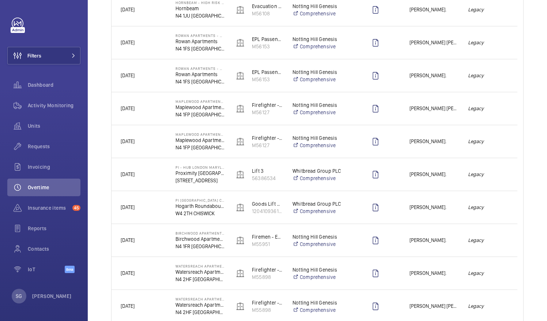
scroll to position [501, 0]
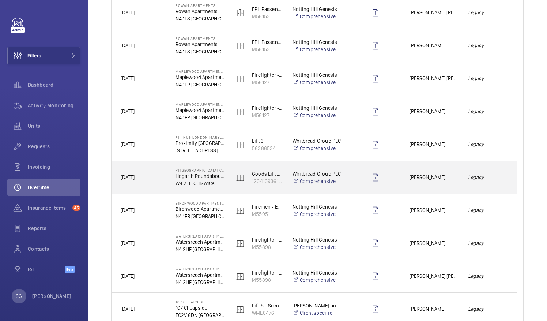
click at [440, 172] on div "John Breslin." at bounding box center [430, 177] width 58 height 23
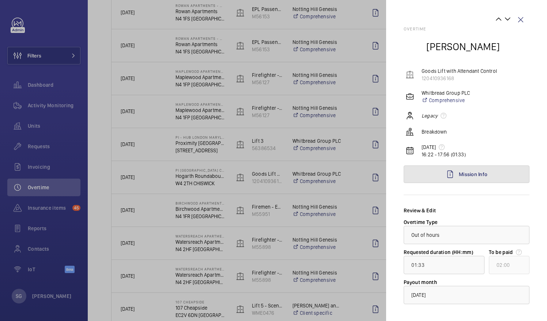
click at [504, 176] on link "Mission Info" at bounding box center [467, 174] width 126 height 18
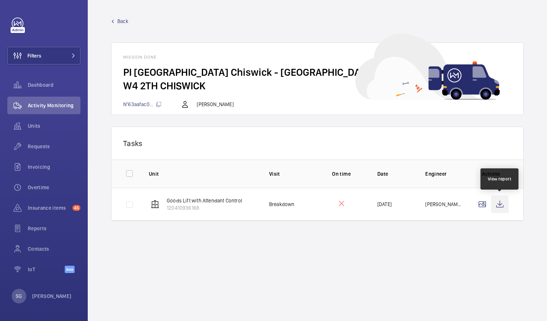
click at [495, 201] on wm-front-icon-button at bounding box center [500, 204] width 18 height 18
click at [125, 17] on wm-front-mission-details "Back Mission done PI London Chiswick - Hogarth Roundabout, Great West Road W4 2…" at bounding box center [318, 160] width 460 height 321
click at [125, 18] on span "Back" at bounding box center [122, 21] width 11 height 7
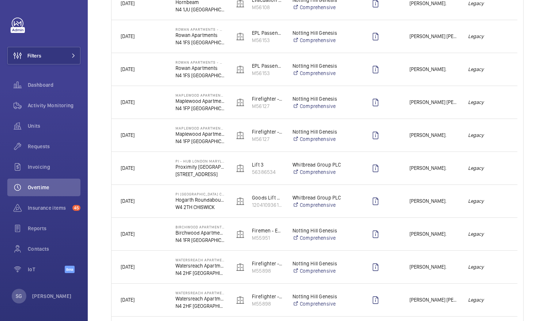
scroll to position [475, 0]
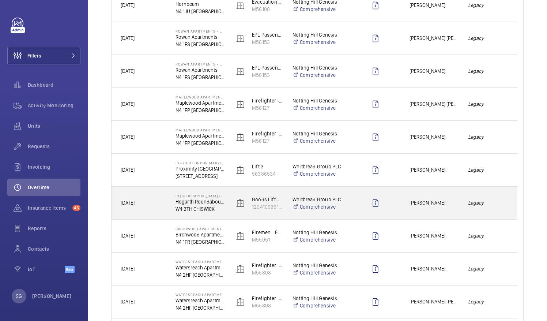
click at [457, 198] on div "John Breslin." at bounding box center [430, 202] width 58 height 23
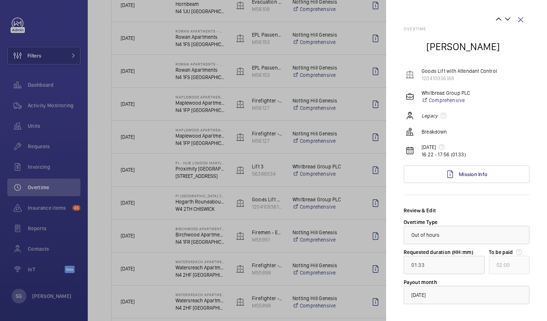
scroll to position [34, 0]
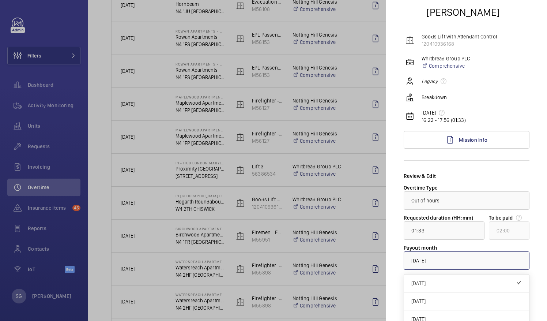
click at [444, 259] on div "× September 2025" at bounding box center [428, 260] width 33 height 7
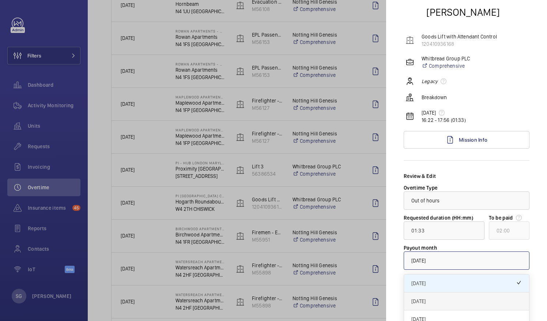
click at [442, 300] on span "October 2025" at bounding box center [467, 300] width 110 height 7
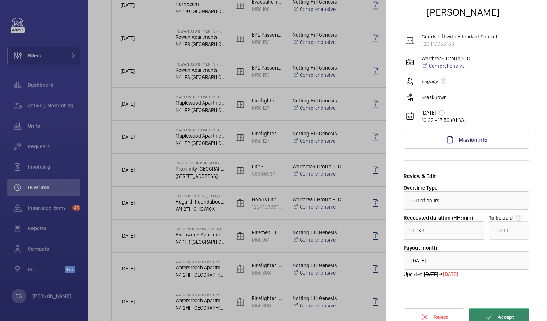
click at [491, 312] on button "Accept" at bounding box center [499, 317] width 61 height 18
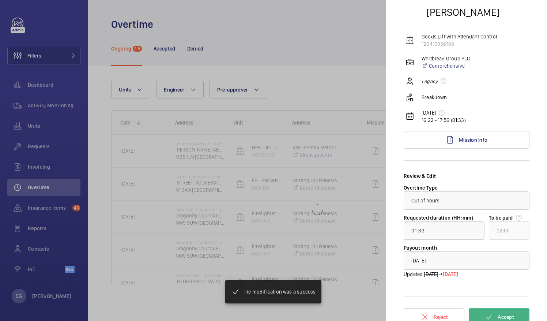
scroll to position [0, 0]
type input "00:21"
type input "01:00"
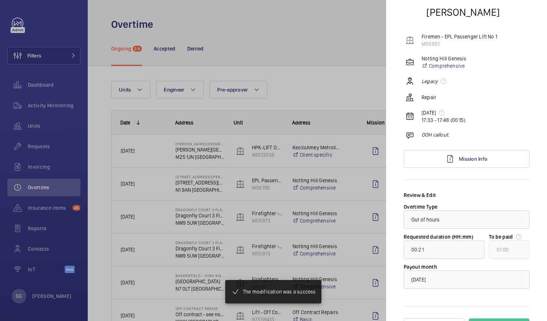
click at [327, 46] on div at bounding box center [273, 160] width 547 height 321
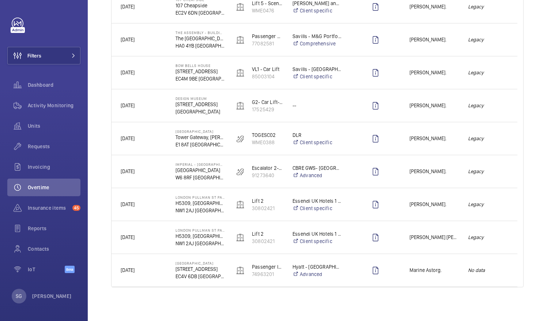
scroll to position [771, 0]
click at [42, 119] on div "Units" at bounding box center [43, 126] width 73 height 18
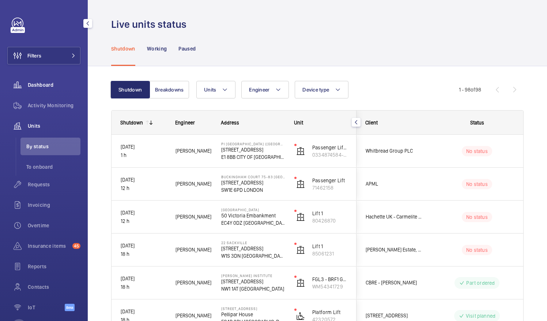
click at [66, 88] on span "Dashboard" at bounding box center [54, 84] width 53 height 7
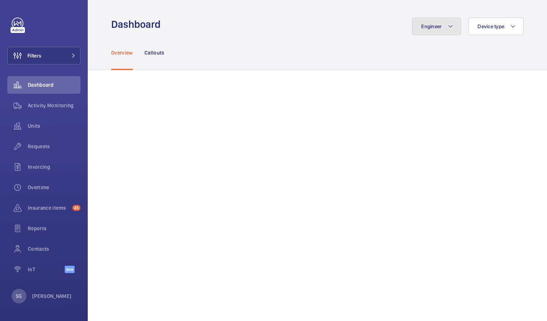
click at [437, 34] on button "Engineer" at bounding box center [436, 27] width 49 height 18
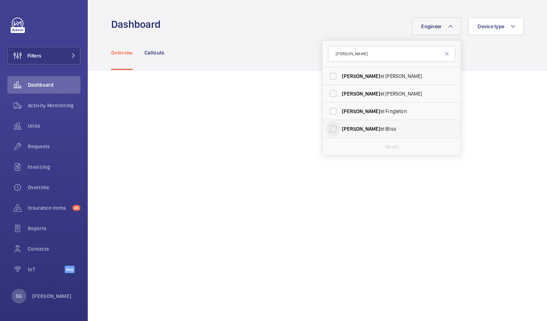
type input "[PERSON_NAME]"
click at [327, 128] on input "[PERSON_NAME]" at bounding box center [333, 128] width 15 height 15
click at [330, 129] on input "[PERSON_NAME]" at bounding box center [333, 128] width 15 height 15
checkbox input "false"
click at [367, 52] on input "[PERSON_NAME]" at bounding box center [391, 53] width 127 height 15
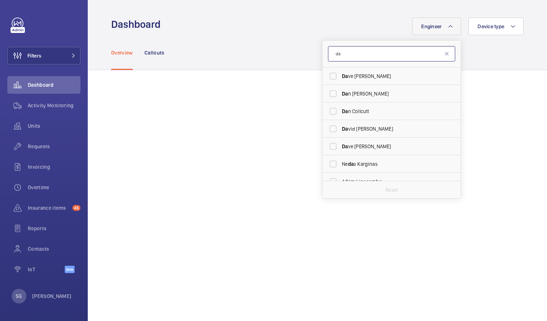
type input "d"
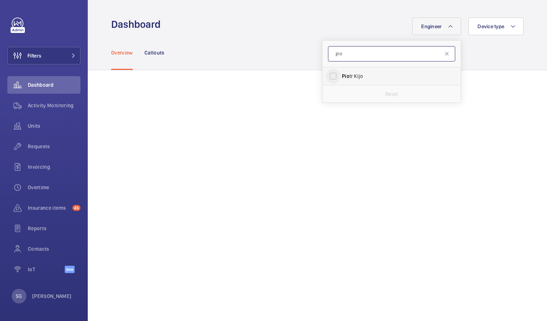
type input "pio"
click at [326, 74] on input "[PERSON_NAME]" at bounding box center [333, 76] width 15 height 15
checkbox input "true"
click at [479, 60] on div "Overview Callouts" at bounding box center [317, 52] width 413 height 35
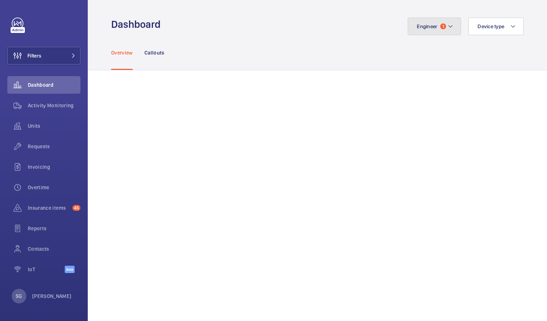
click at [448, 28] on mat-icon at bounding box center [451, 26] width 6 height 9
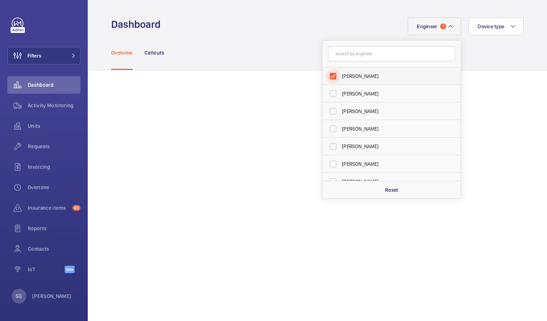
click at [328, 76] on input "[PERSON_NAME]" at bounding box center [333, 76] width 15 height 15
checkbox input "false"
click at [347, 55] on input "text" at bounding box center [391, 53] width 127 height 15
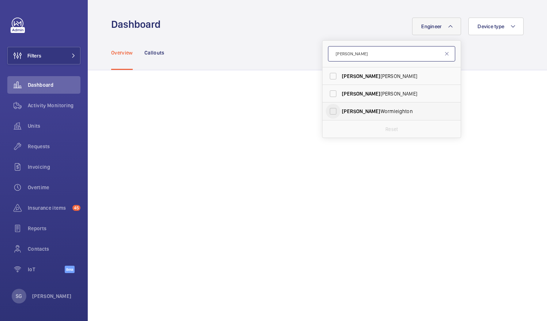
type input "[PERSON_NAME]"
click at [331, 110] on input "[PERSON_NAME]" at bounding box center [333, 111] width 15 height 15
checkbox input "true"
